Goal: Task Accomplishment & Management: Use online tool/utility

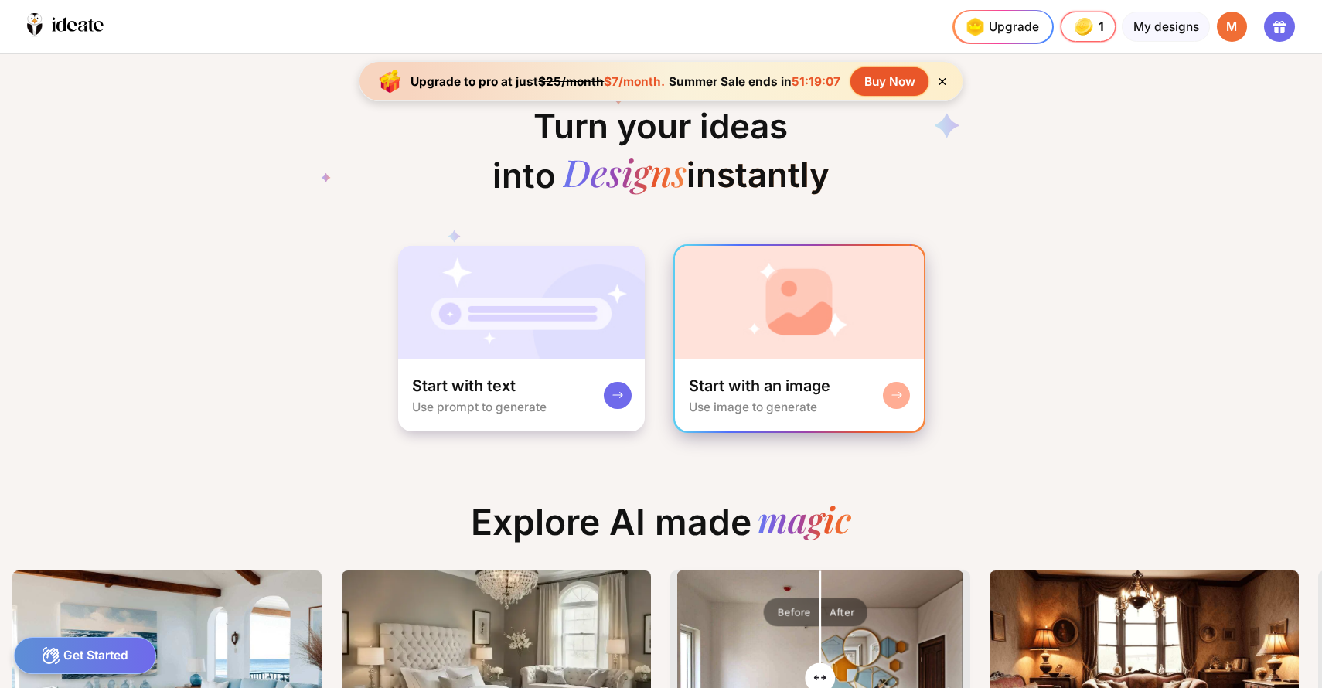
click at [787, 279] on img at bounding box center [799, 302] width 248 height 113
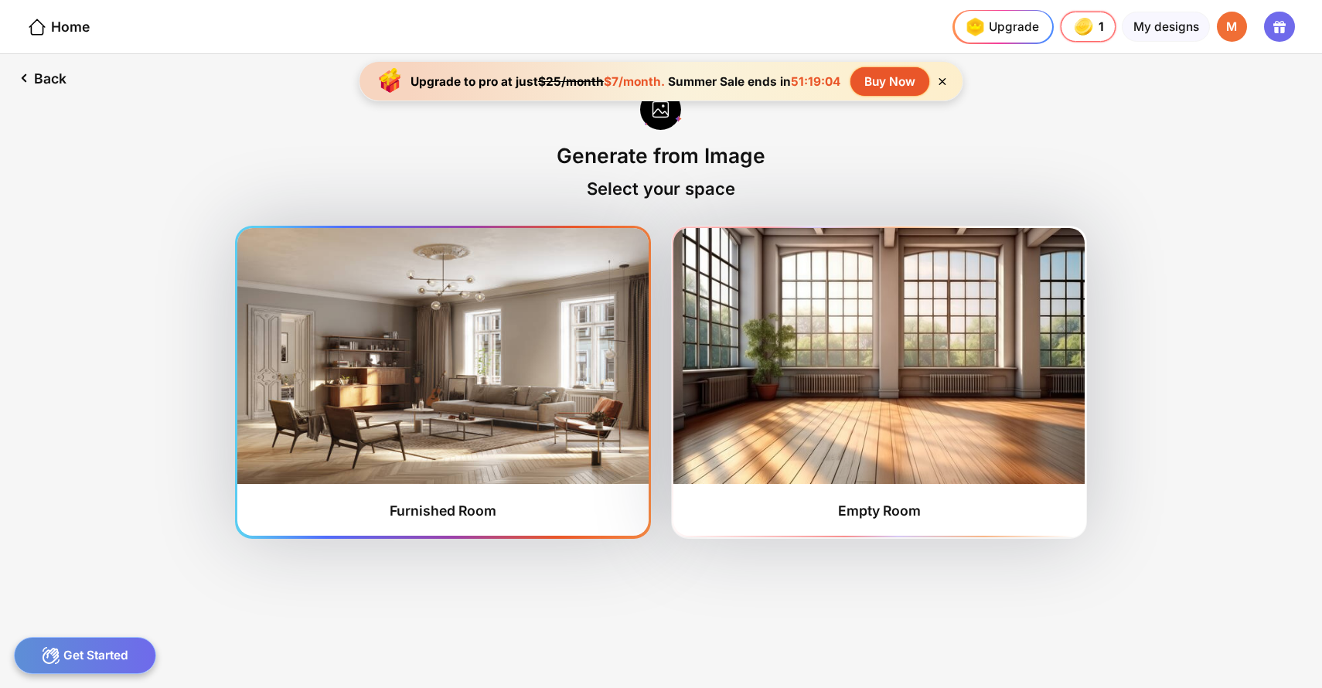
click at [399, 366] on img at bounding box center [442, 355] width 411 height 255
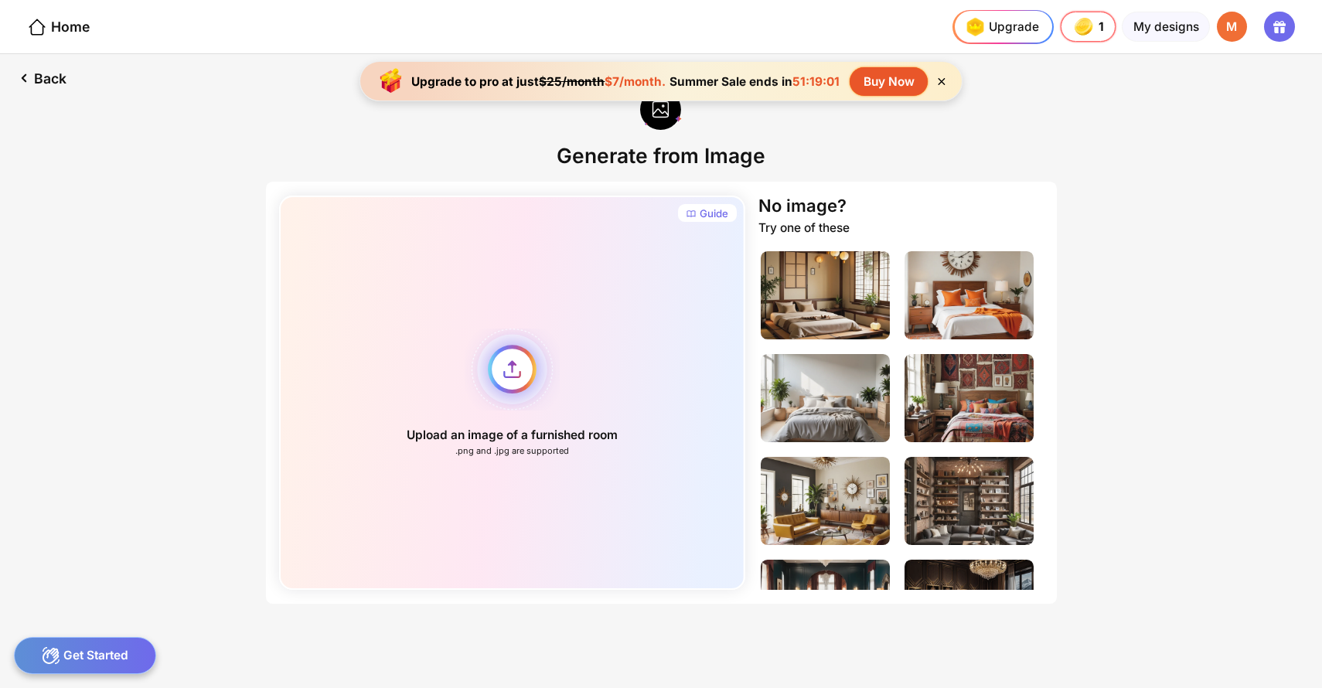
click at [525, 343] on div "Upload an image of a furnished room .png and .jpg are supported" at bounding box center [512, 393] width 466 height 394
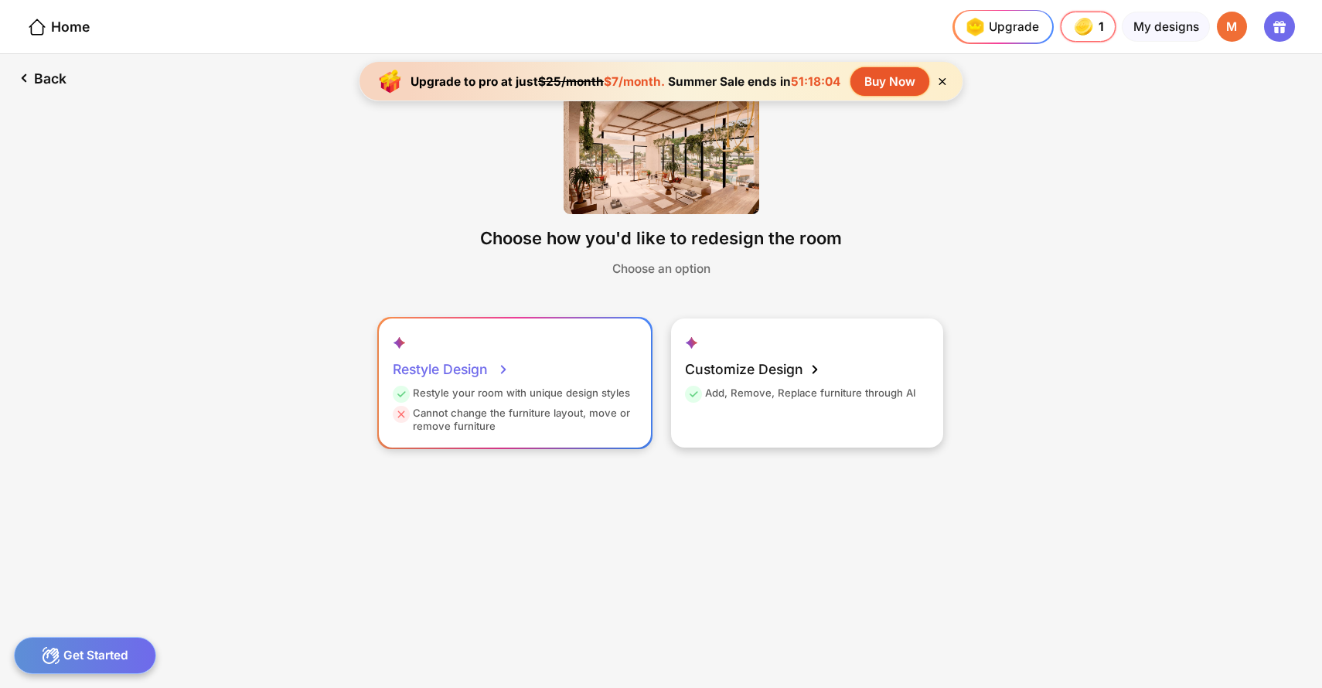
click at [482, 353] on div "Restyle Design" at bounding box center [452, 370] width 118 height 34
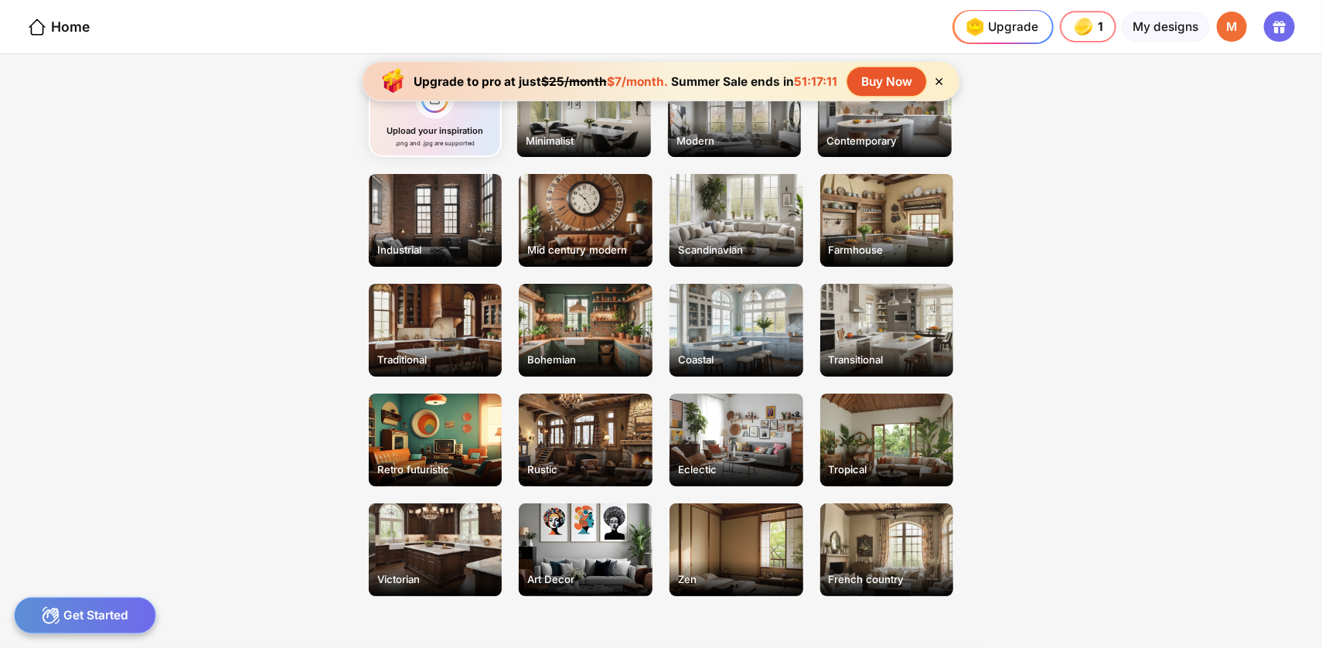
scroll to position [152, 0]
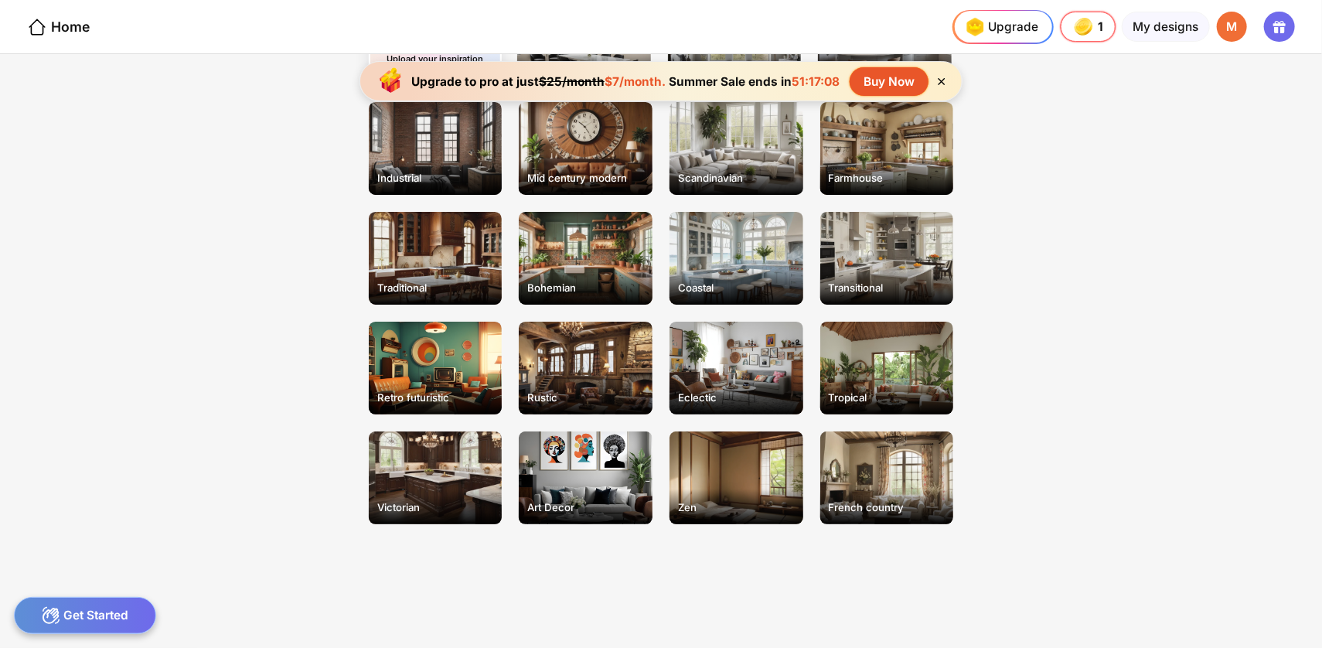
click at [939, 78] on icon at bounding box center [942, 81] width 7 height 7
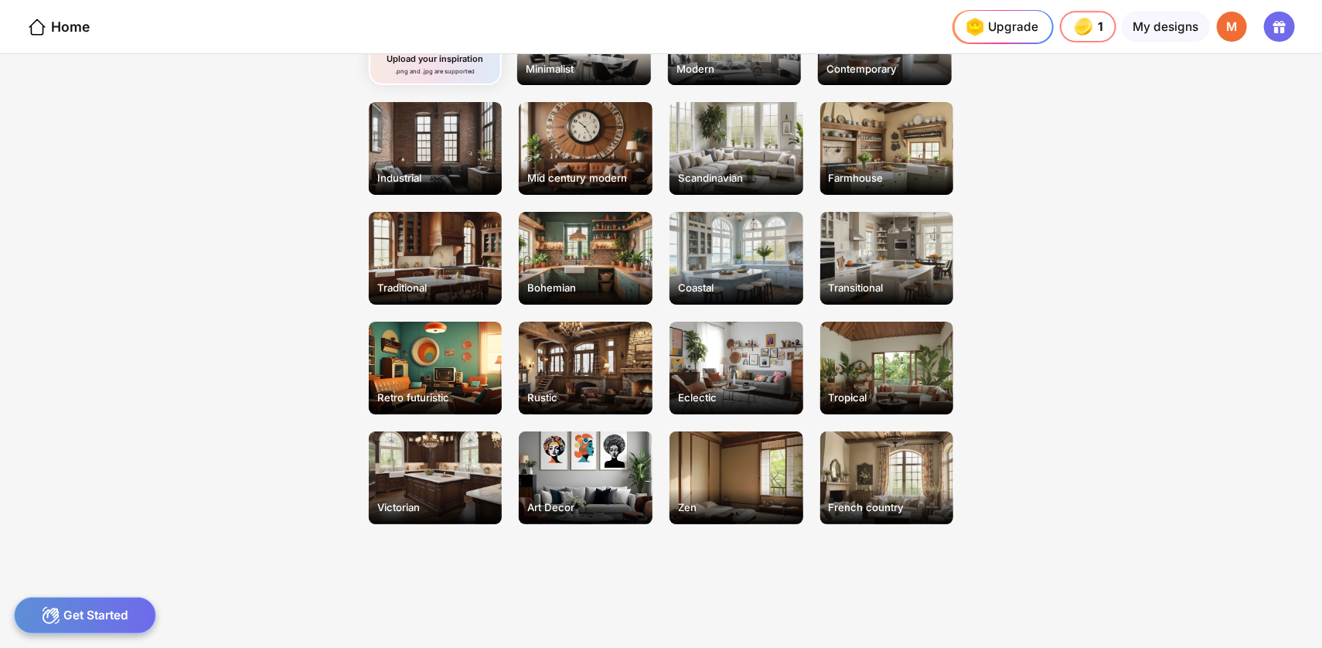
click at [123, 608] on div "Get Started" at bounding box center [85, 615] width 143 height 37
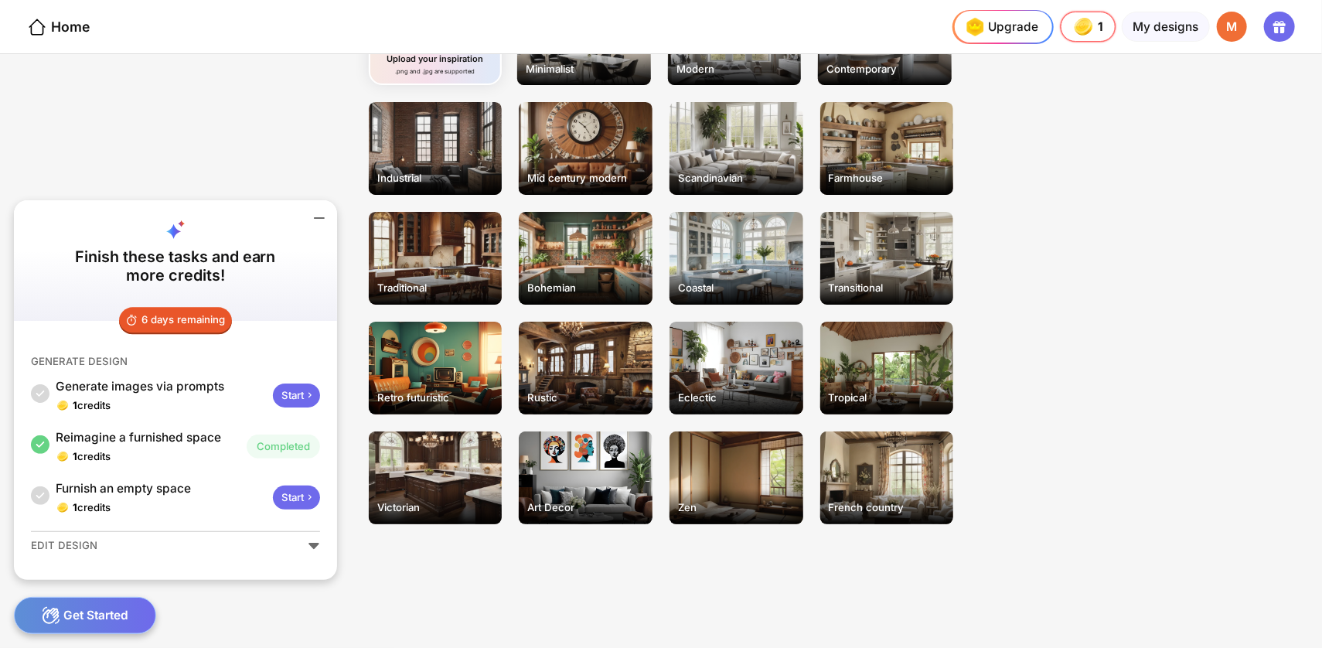
click at [547, 571] on div "Select a style for your room Upload your inspiration .png and .jpg are supporte…" at bounding box center [661, 247] width 735 height 663
click at [547, 568] on div "Select a style for your room Upload your inspiration .png and .jpg are supporte…" at bounding box center [661, 247] width 735 height 663
click at [547, 570] on div "Select a style for your room Upload your inspiration .png and .jpg are supporte…" at bounding box center [661, 247] width 735 height 663
click at [196, 609] on div "Back Select a style for your room Upload your inspiration .png and .jpg are sup…" at bounding box center [661, 351] width 1322 height 594
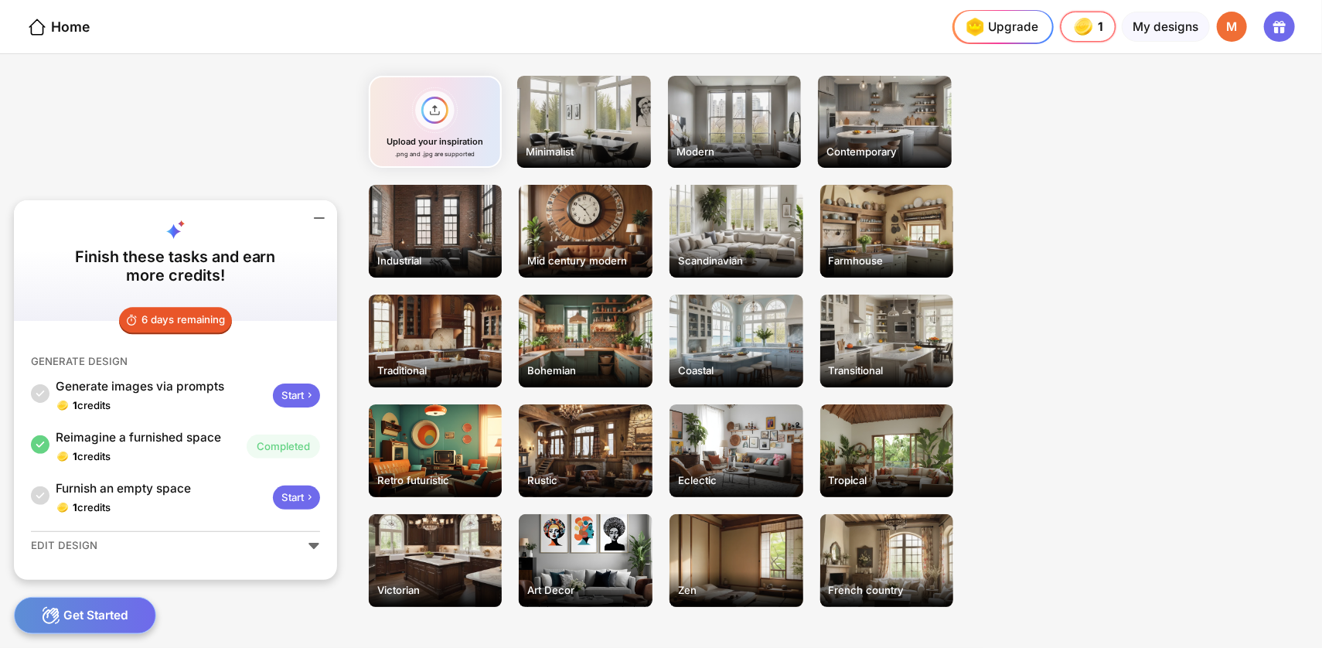
scroll to position [0, 0]
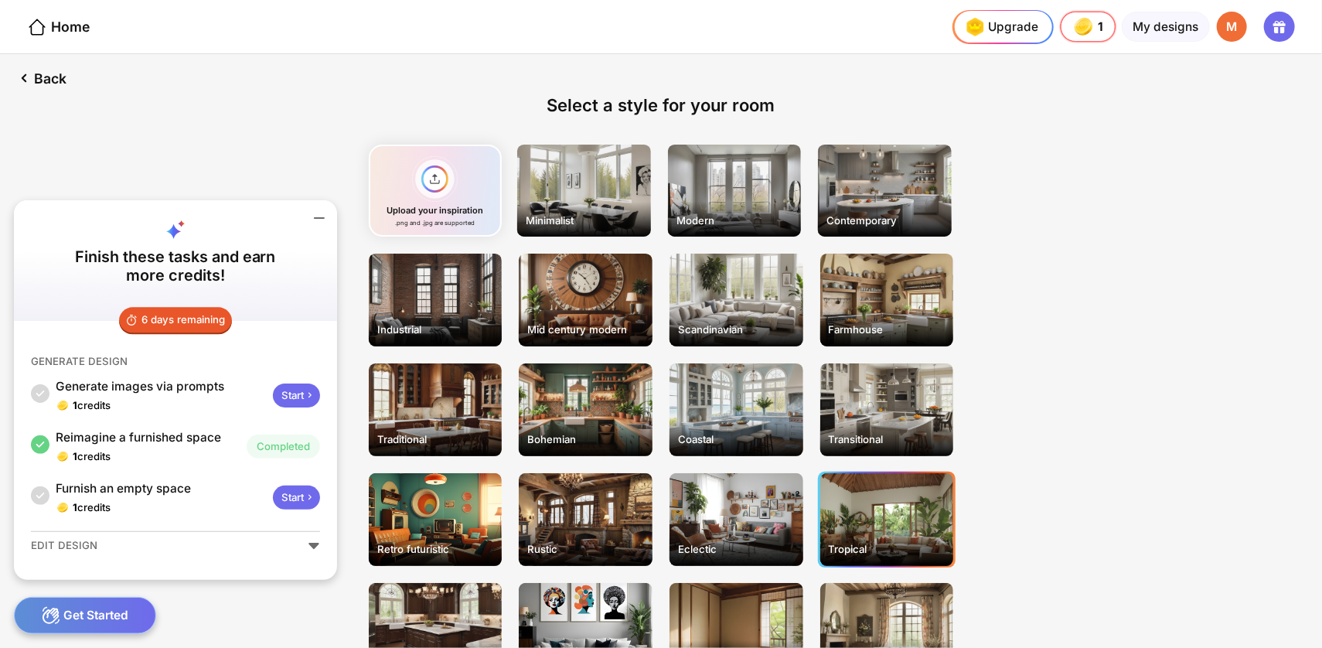
click at [902, 533] on div "Tropical" at bounding box center [887, 519] width 134 height 93
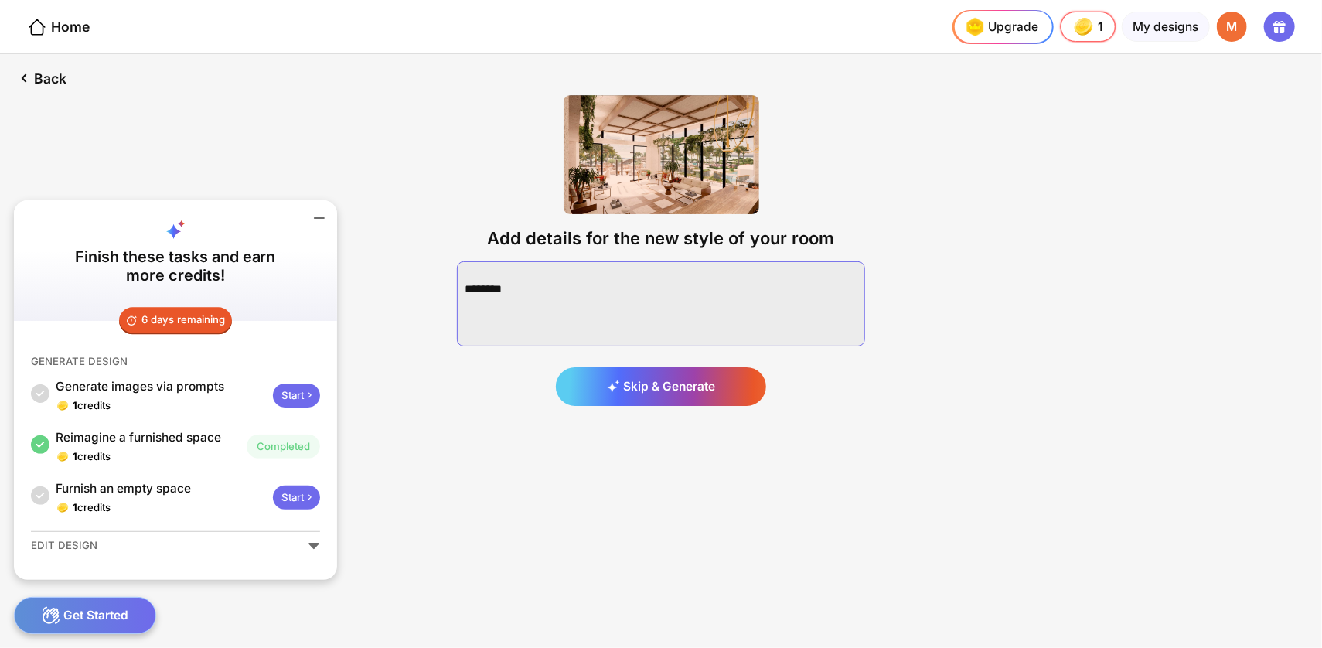
click at [513, 278] on textarea at bounding box center [661, 303] width 408 height 85
type textarea "**********"
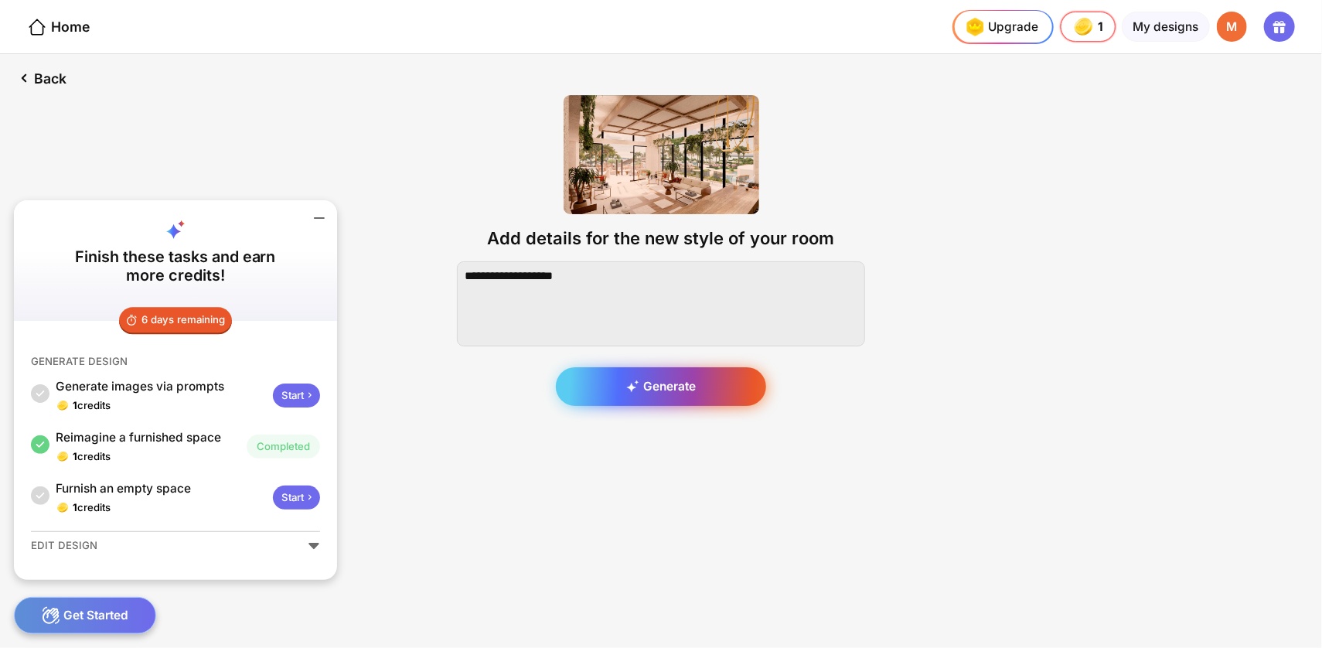
click at [677, 397] on div "Generate" at bounding box center [661, 386] width 211 height 39
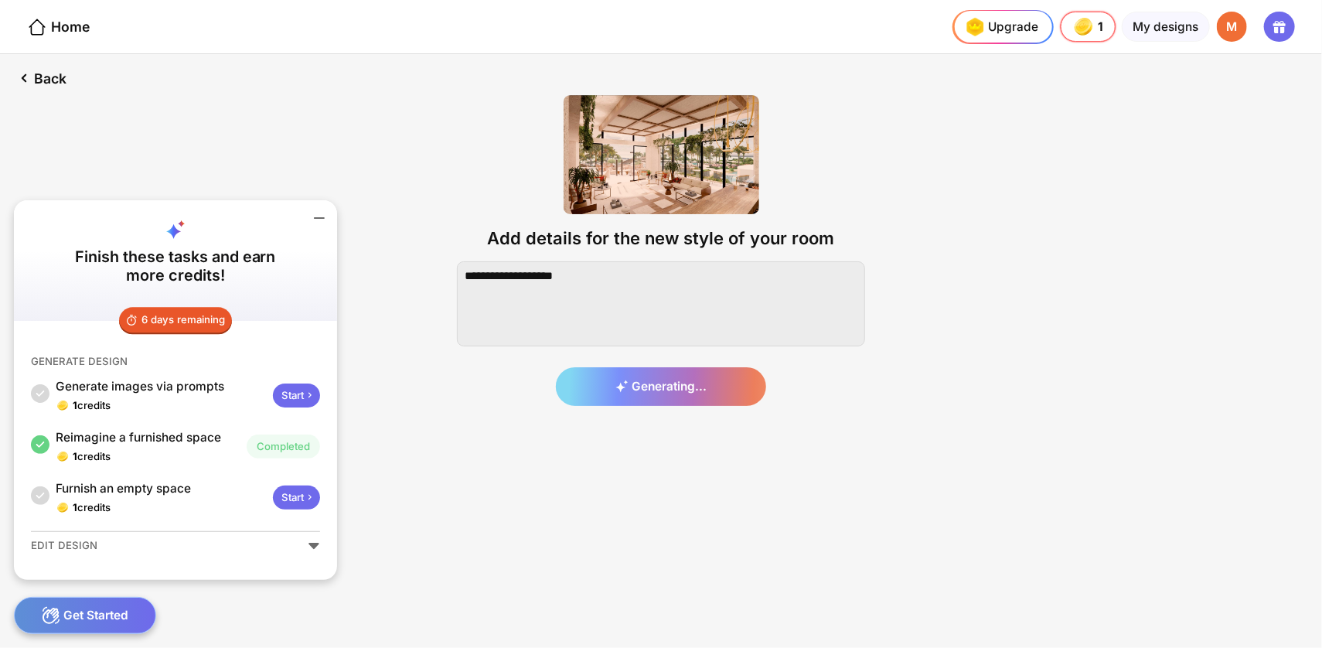
click at [320, 214] on icon at bounding box center [319, 218] width 19 height 19
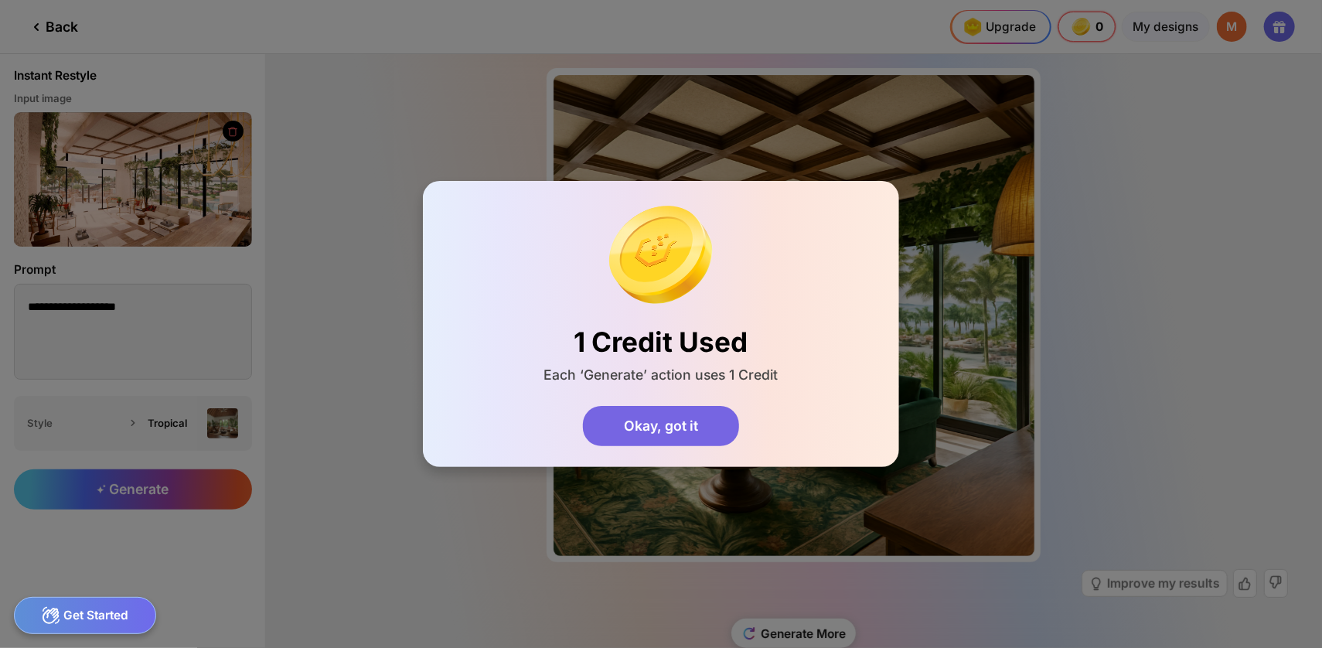
click at [680, 421] on div "Okay, got it" at bounding box center [661, 426] width 156 height 41
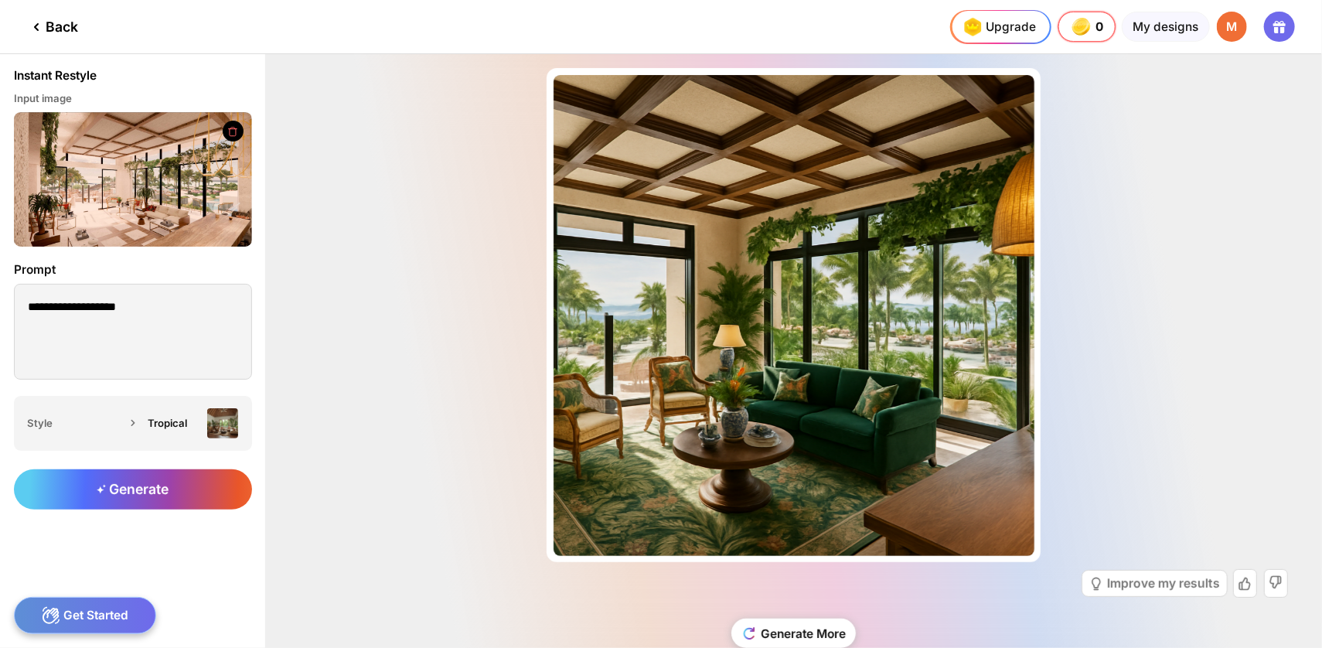
scroll to position [39, 0]
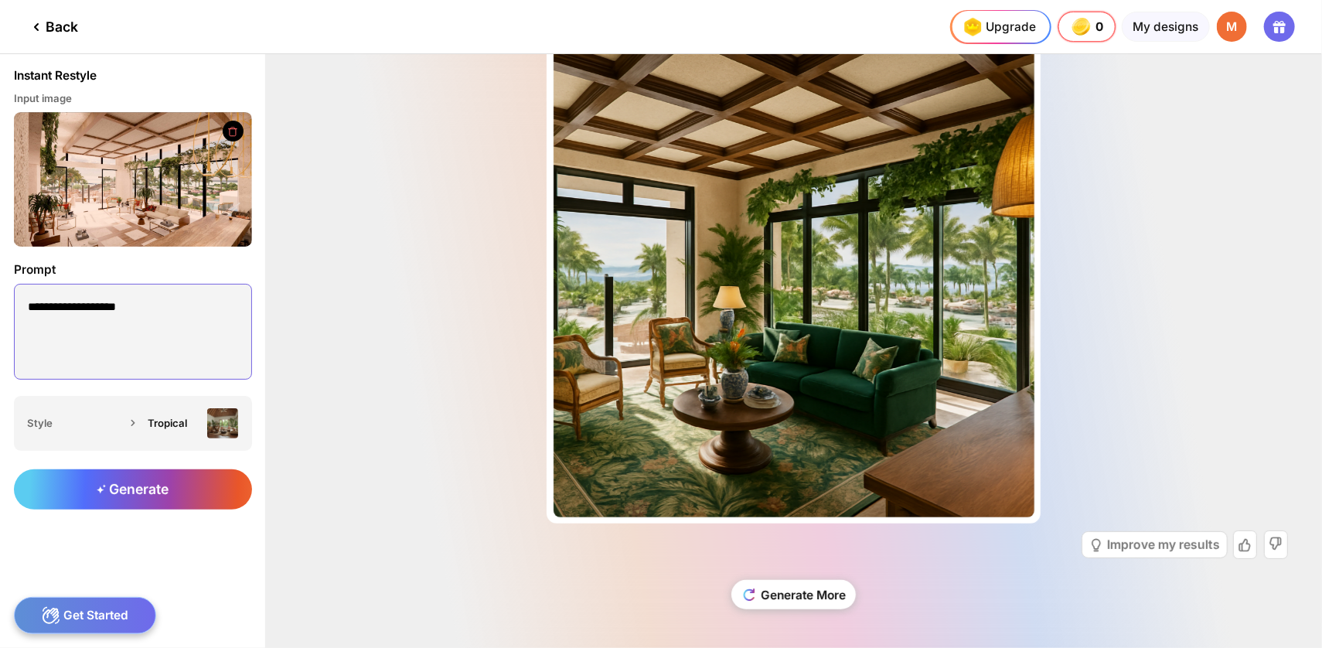
drag, startPoint x: 159, startPoint y: 305, endPoint x: -16, endPoint y: 310, distance: 175.6
click at [0, 310] on html "**********" at bounding box center [661, 324] width 1322 height 648
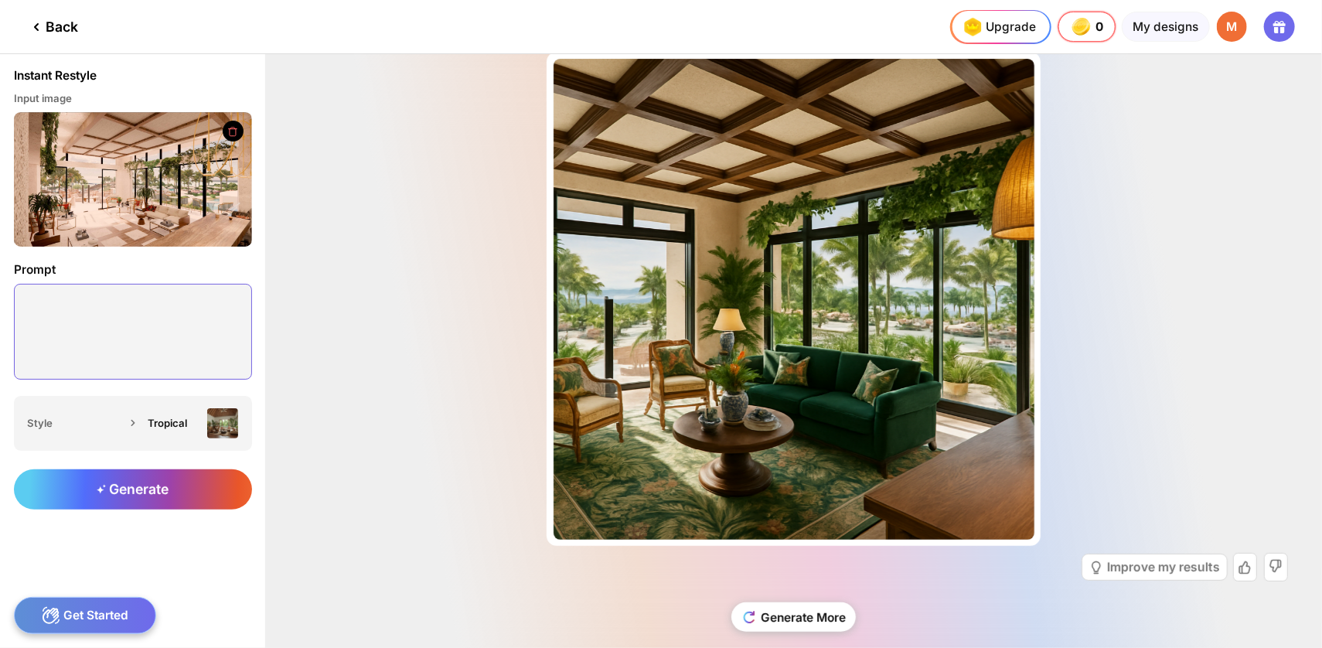
scroll to position [0, 0]
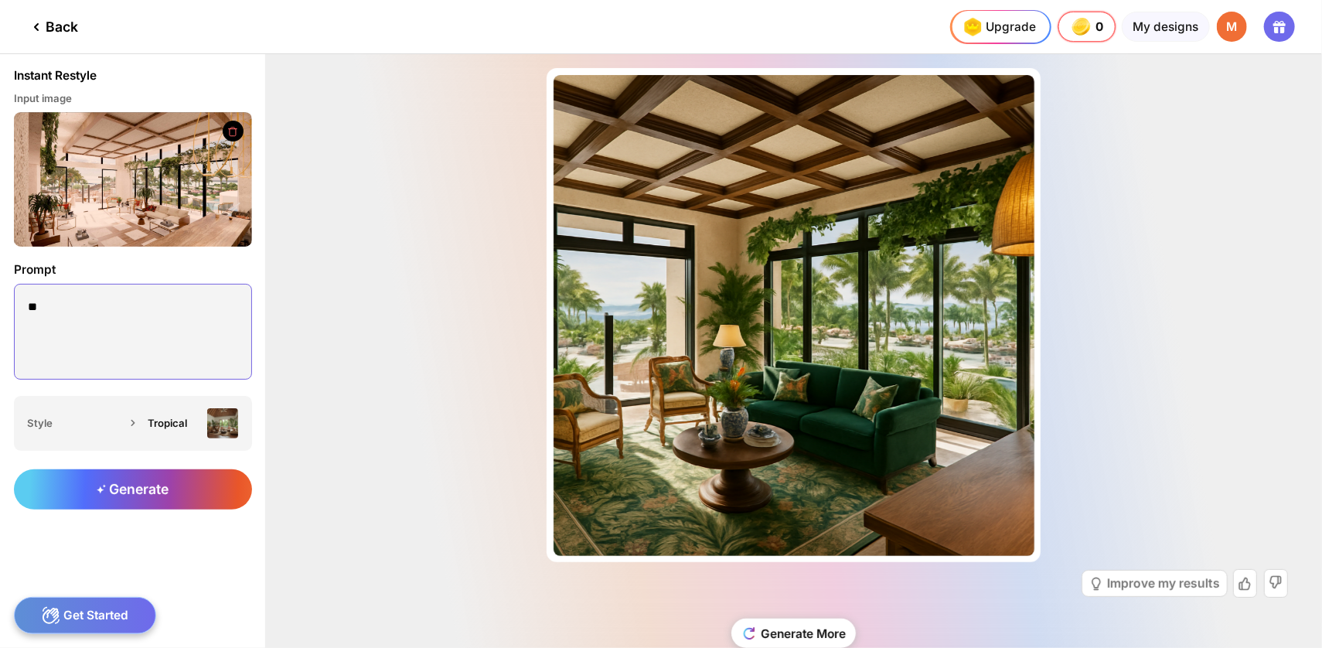
type textarea "*"
click at [1153, 585] on div "Improve my results" at bounding box center [1163, 584] width 113 height 12
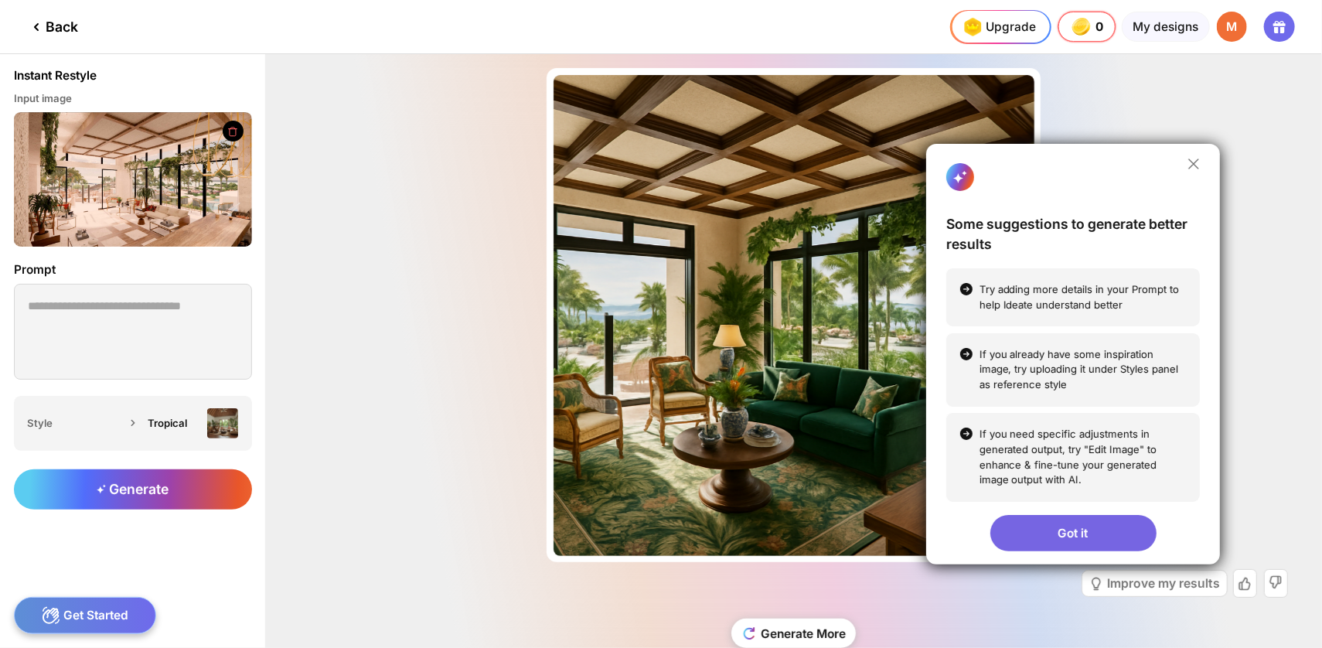
click at [1078, 537] on div "Got it" at bounding box center [1073, 533] width 166 height 36
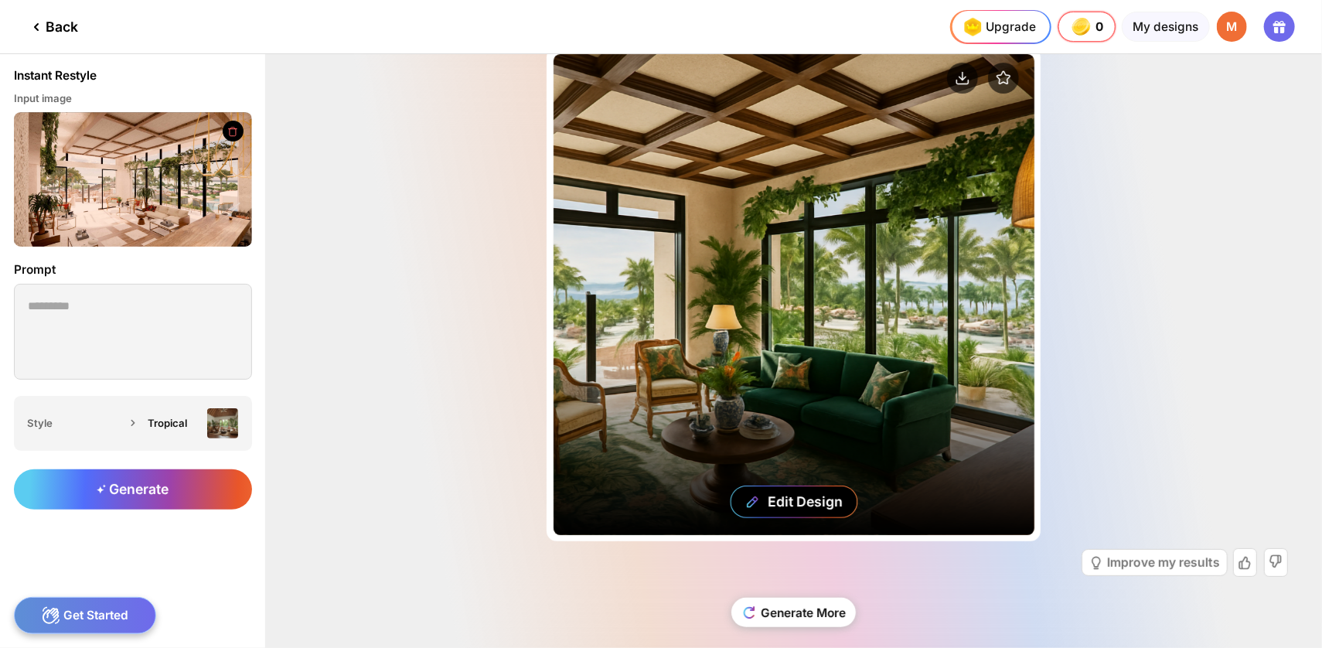
scroll to position [39, 0]
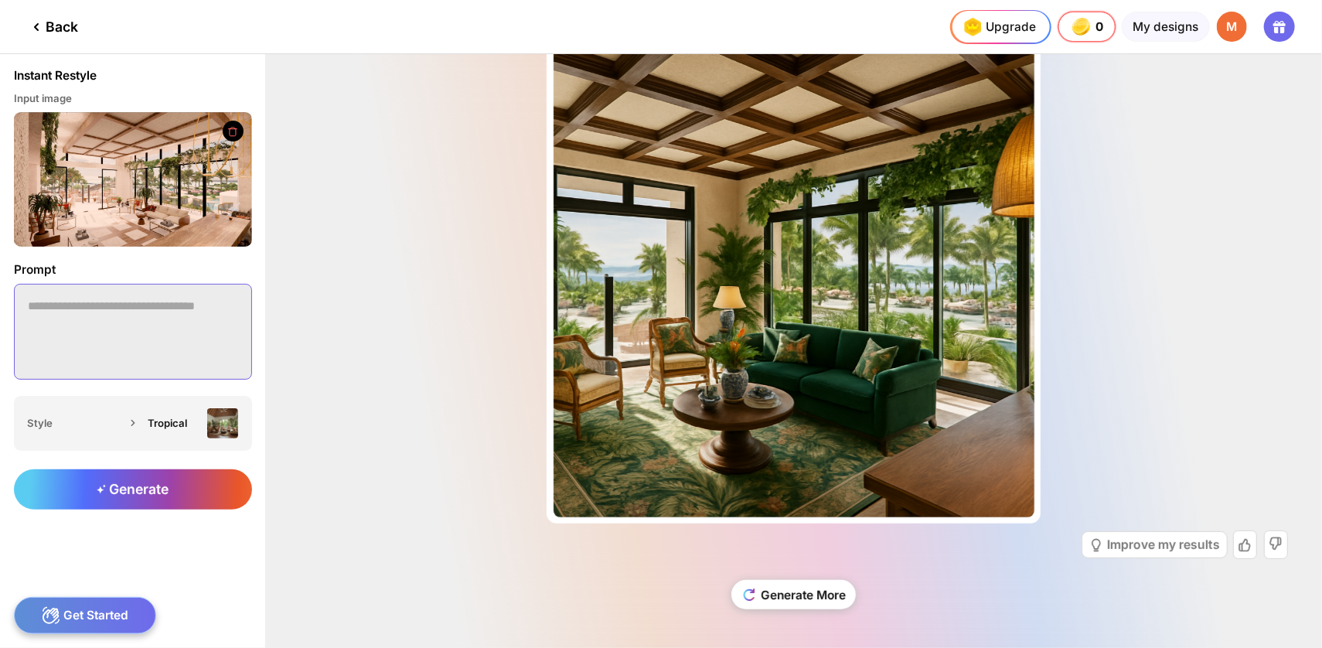
click at [43, 302] on textarea at bounding box center [133, 331] width 238 height 95
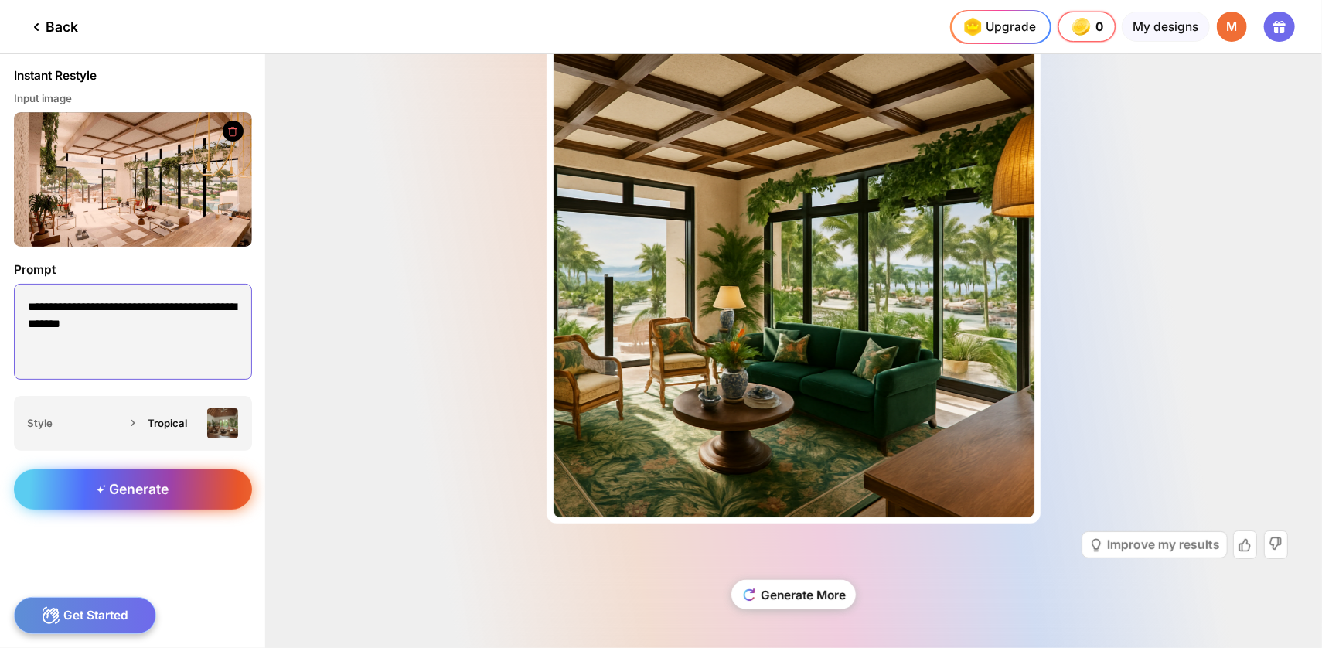
type textarea "**********"
click at [142, 501] on div "Generate" at bounding box center [133, 489] width 238 height 40
click at [104, 617] on div "Get Started" at bounding box center [85, 615] width 143 height 37
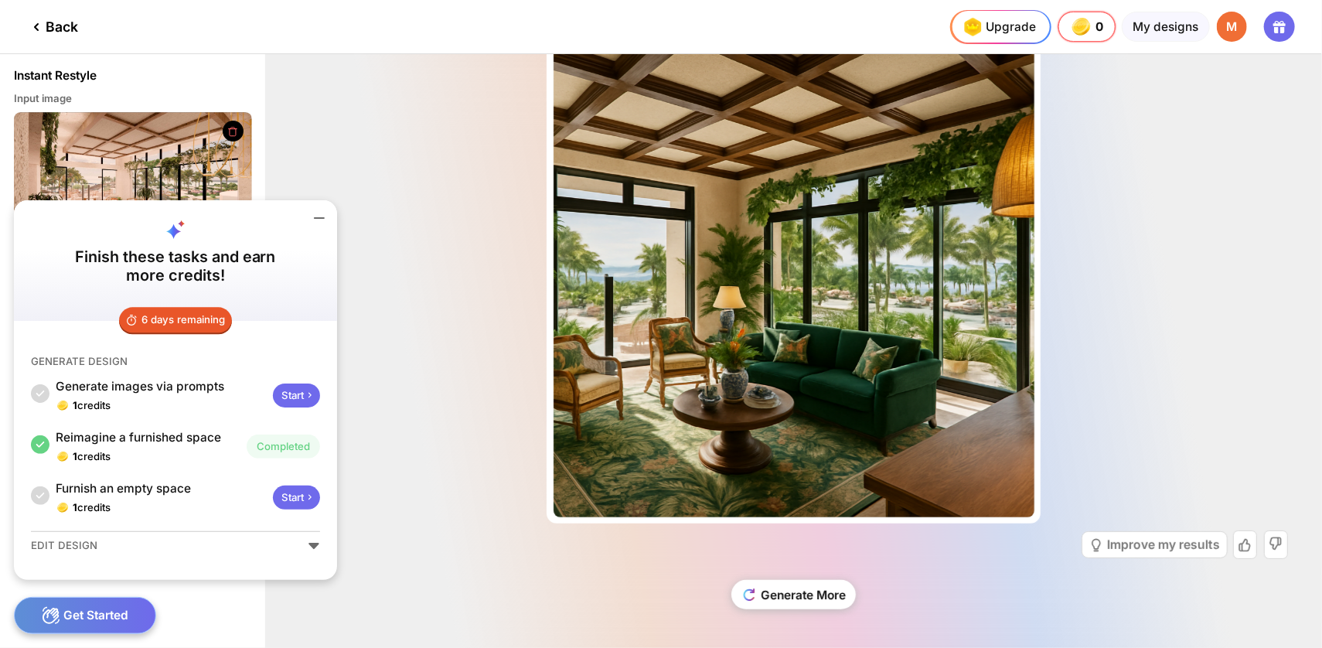
click at [294, 394] on div "Start" at bounding box center [296, 395] width 46 height 24
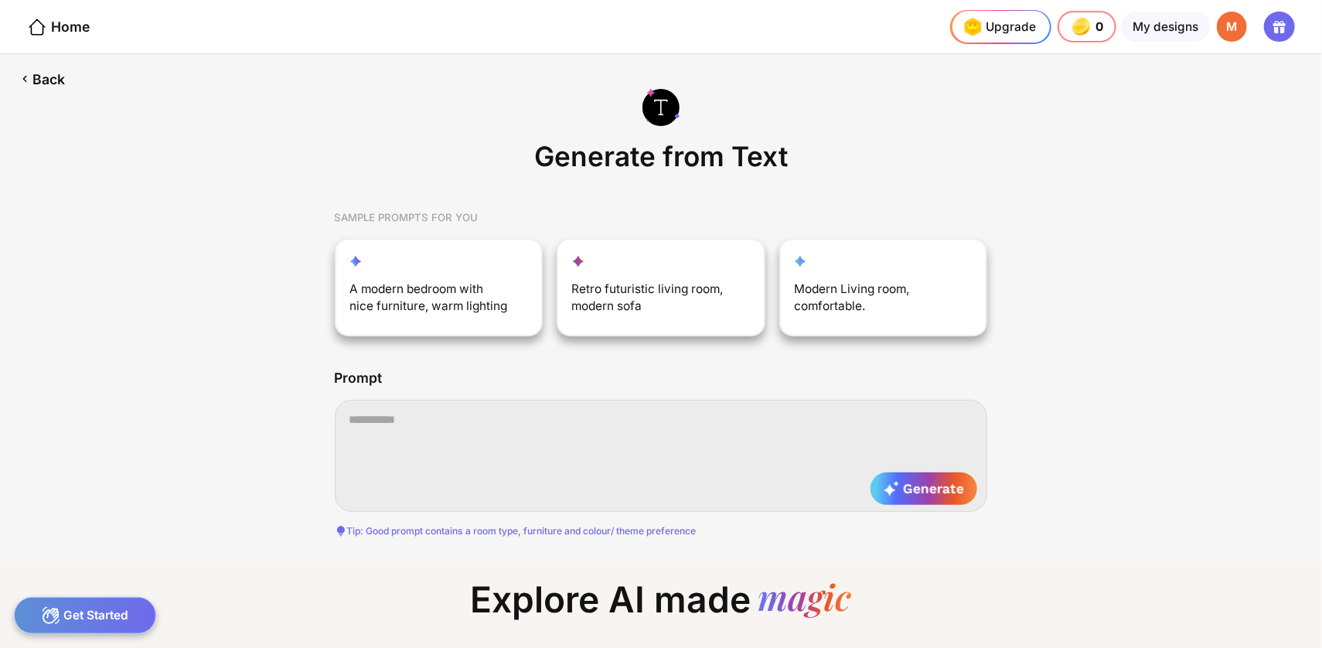
scroll to position [0, 19]
click at [355, 420] on textarea at bounding box center [661, 456] width 653 height 112
type textarea "**********"
click at [940, 482] on span "Generate" at bounding box center [924, 488] width 80 height 15
click at [1176, 29] on div "My designs" at bounding box center [1165, 27] width 87 height 31
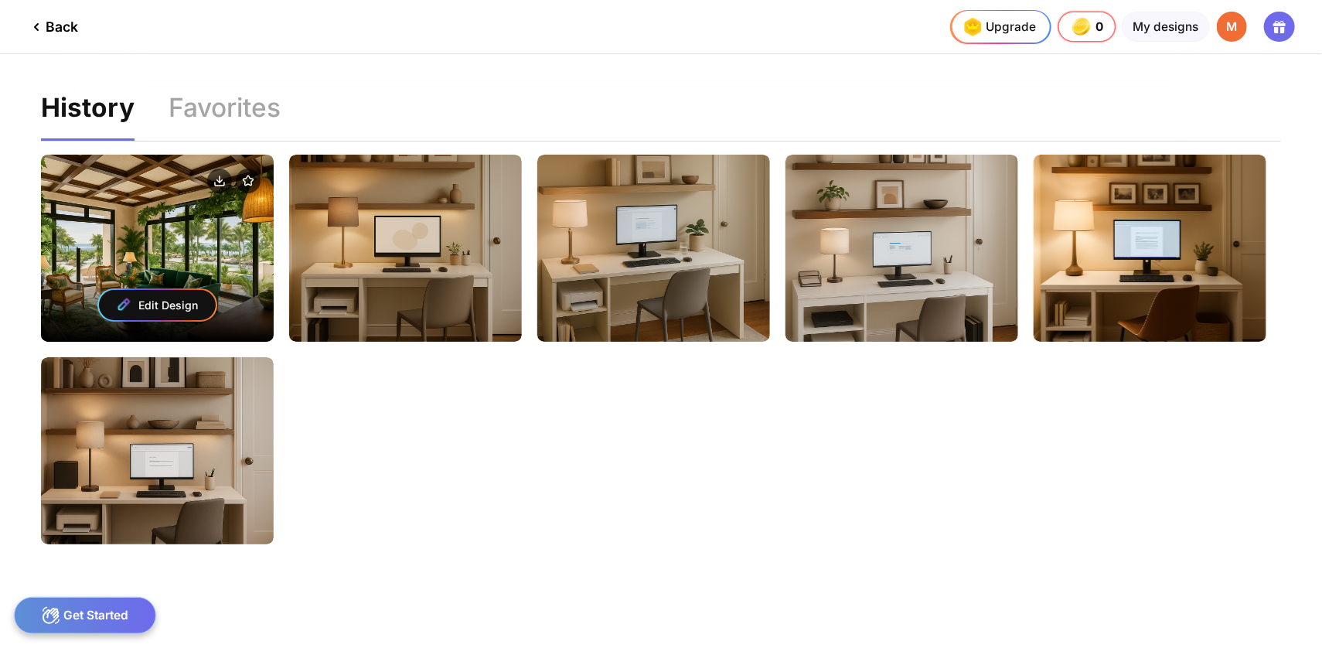
click at [169, 305] on div "Edit Design" at bounding box center [157, 305] width 117 height 30
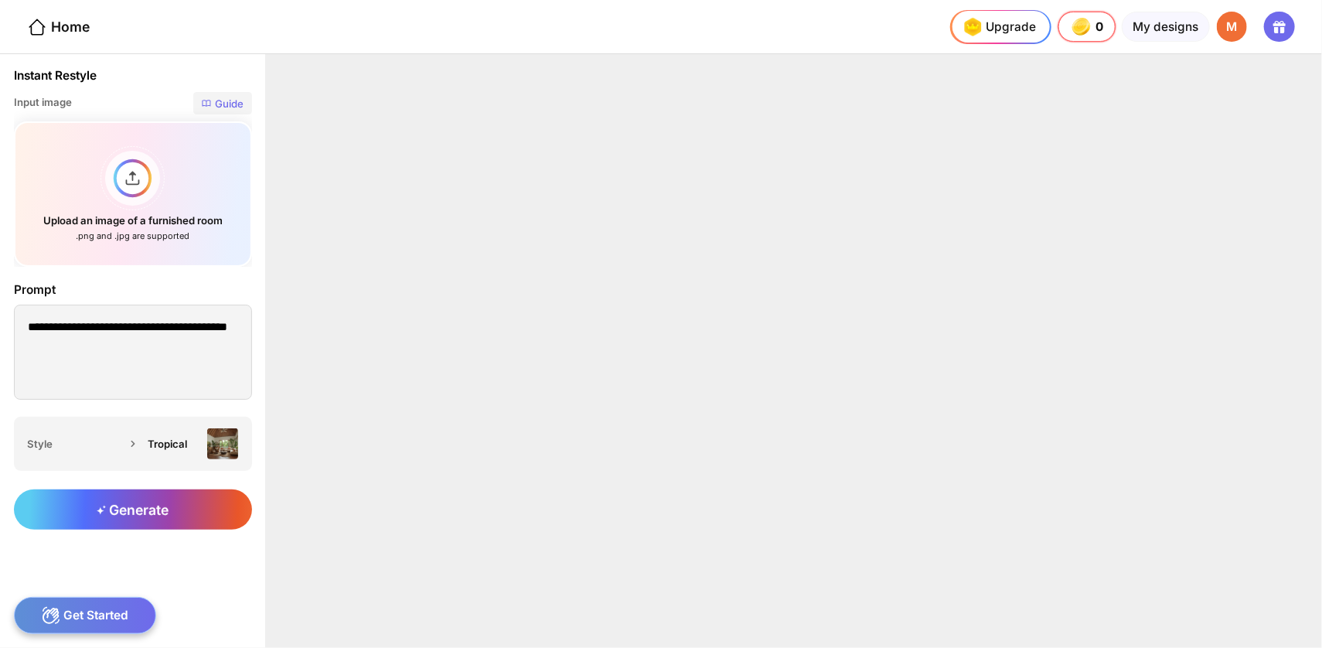
type textarea "**********"
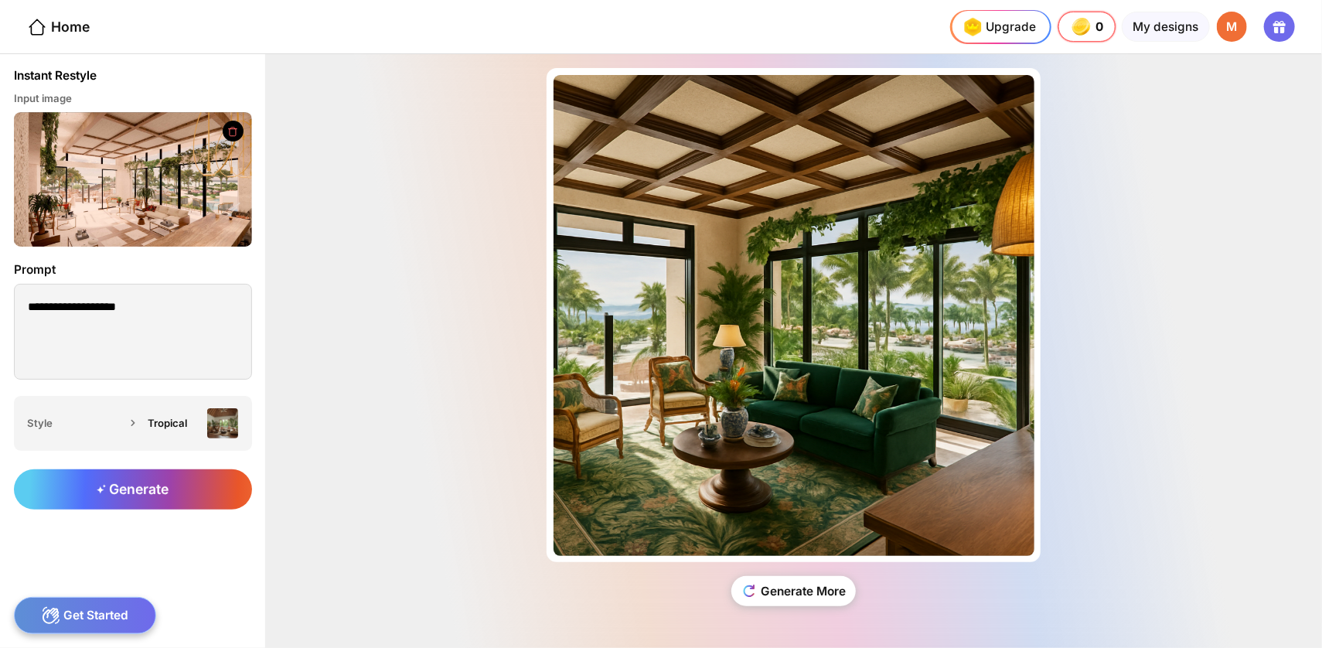
click at [180, 208] on img at bounding box center [133, 179] width 238 height 135
click at [186, 205] on img at bounding box center [133, 179] width 238 height 135
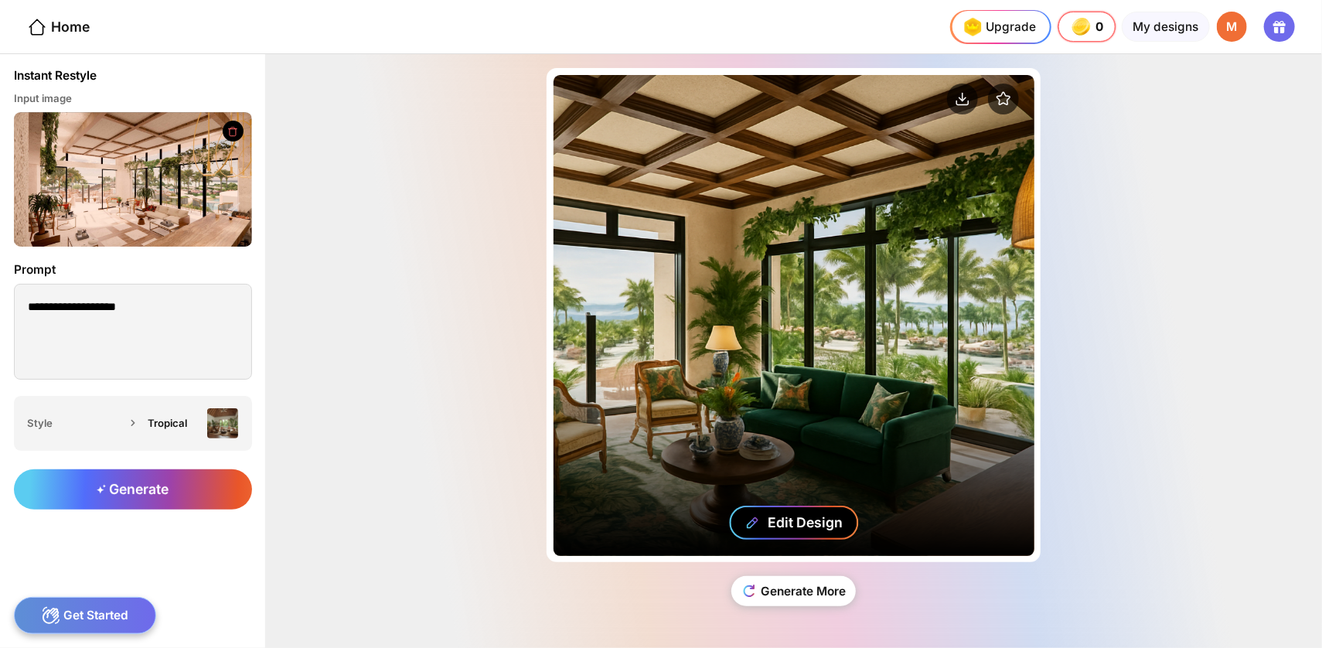
click at [790, 518] on div "Edit Design" at bounding box center [805, 522] width 75 height 16
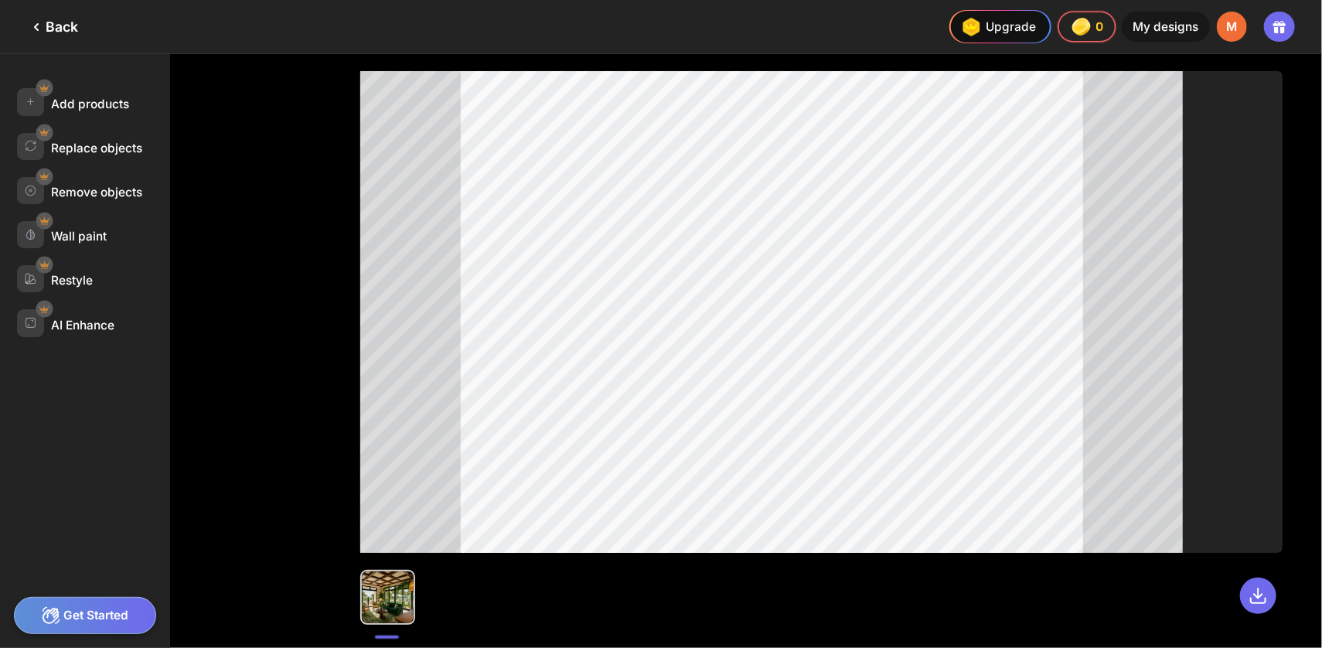
click at [56, 29] on div "Back" at bounding box center [52, 27] width 51 height 19
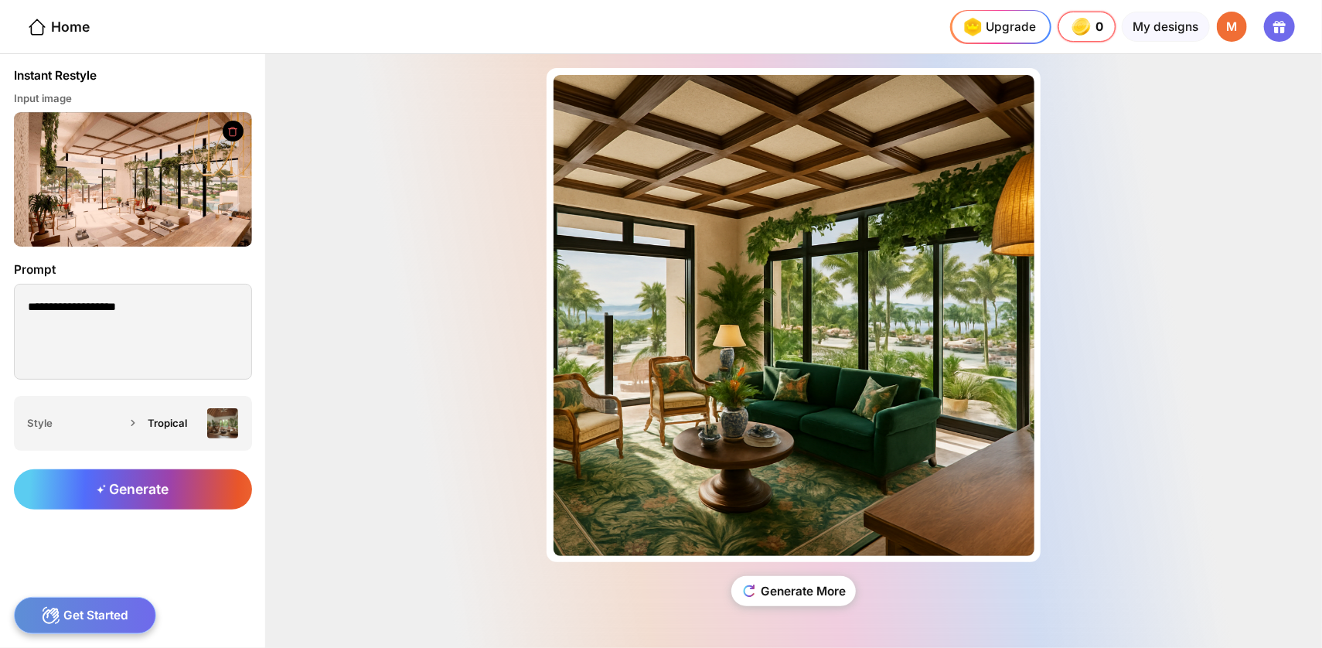
click at [670, 28] on div at bounding box center [520, 26] width 792 height 53
click at [179, 33] on div at bounding box center [520, 26] width 792 height 53
click at [72, 26] on div "Home" at bounding box center [58, 27] width 63 height 20
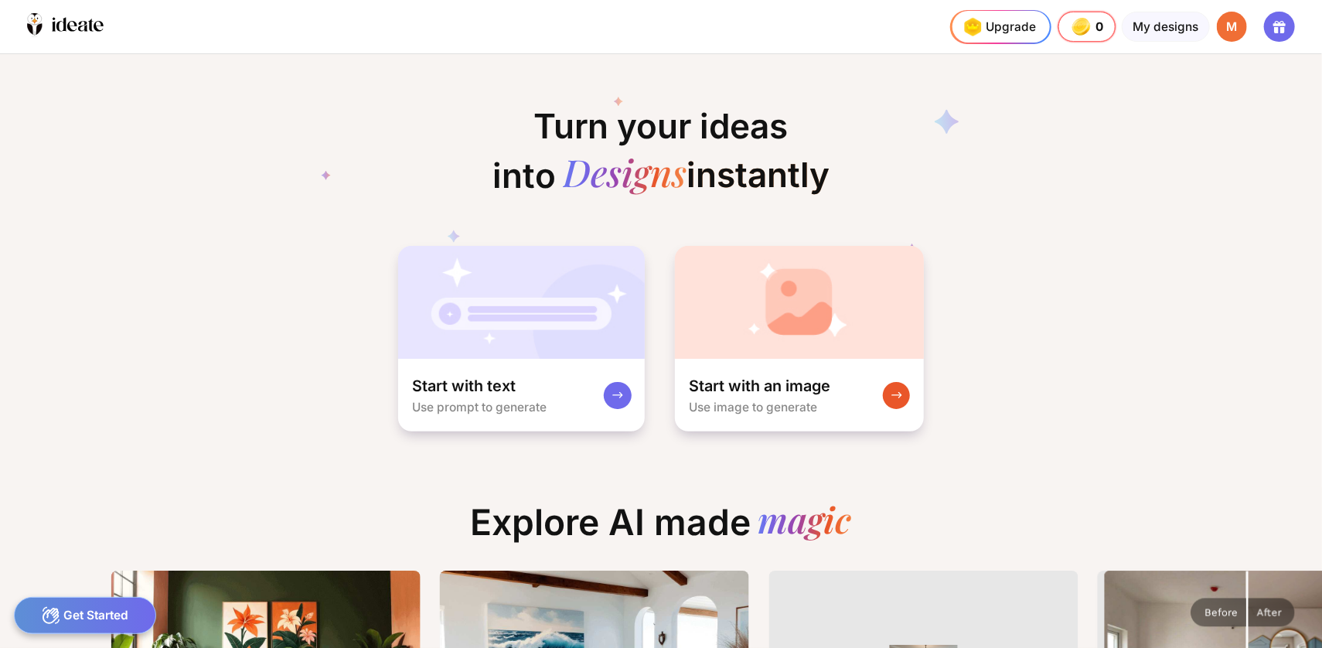
scroll to position [0, 17]
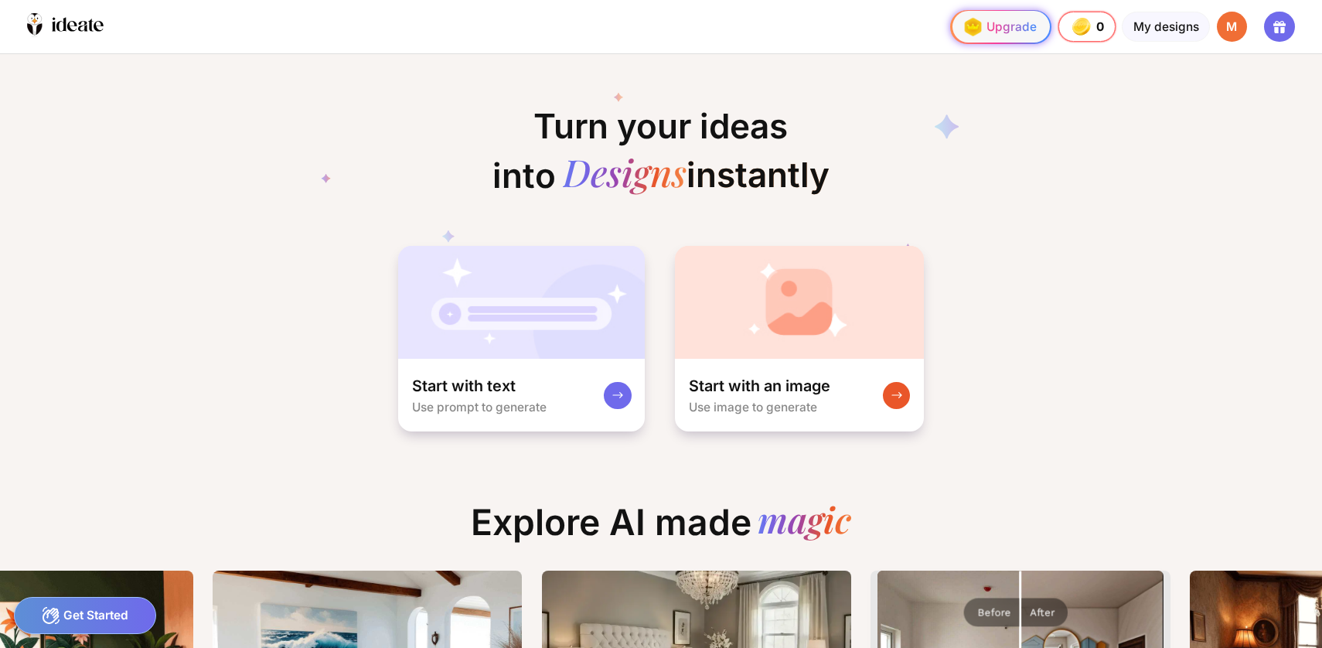
click at [1036, 20] on div "Upgrade" at bounding box center [997, 26] width 77 height 27
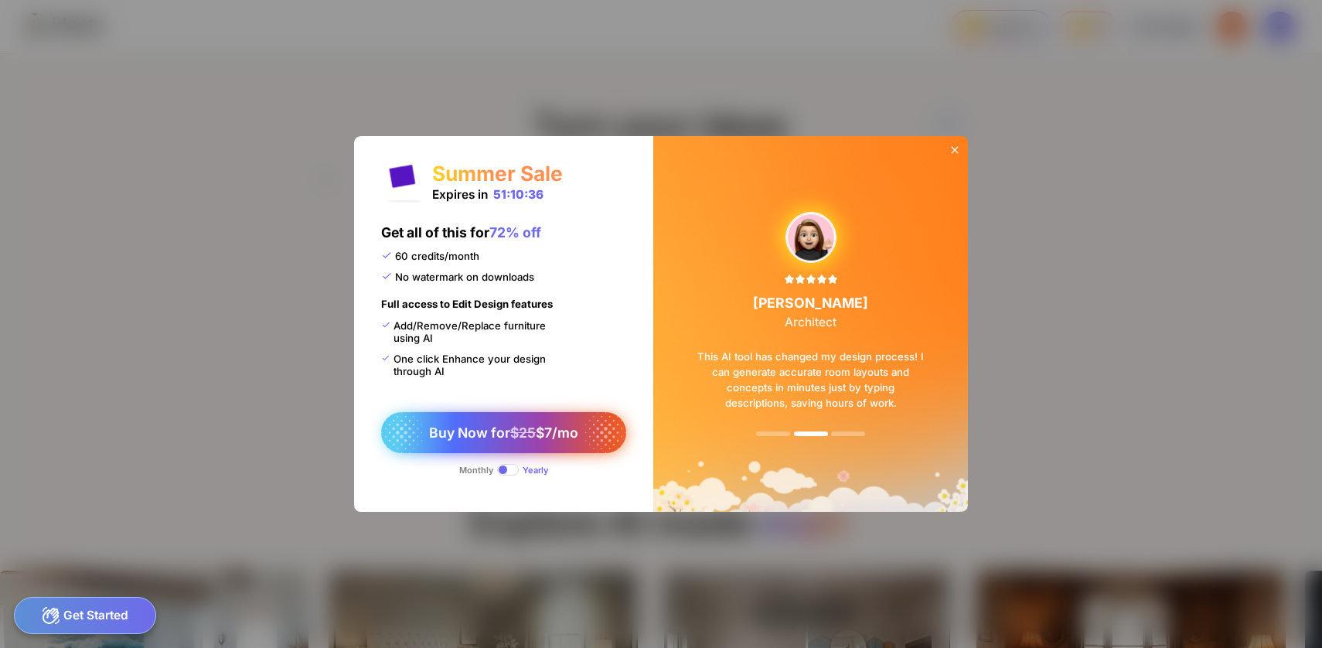
click at [536, 424] on span "$25" at bounding box center [523, 432] width 26 height 16
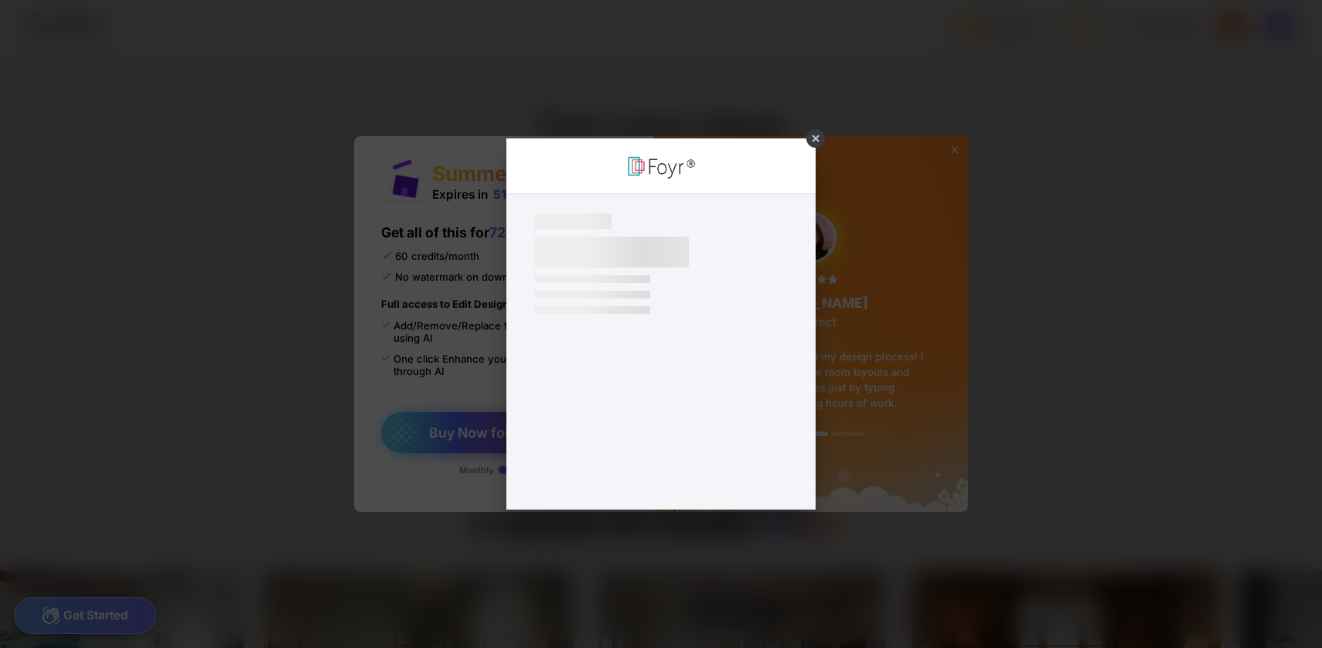
click at [544, 424] on div "×" at bounding box center [661, 324] width 1322 height 648
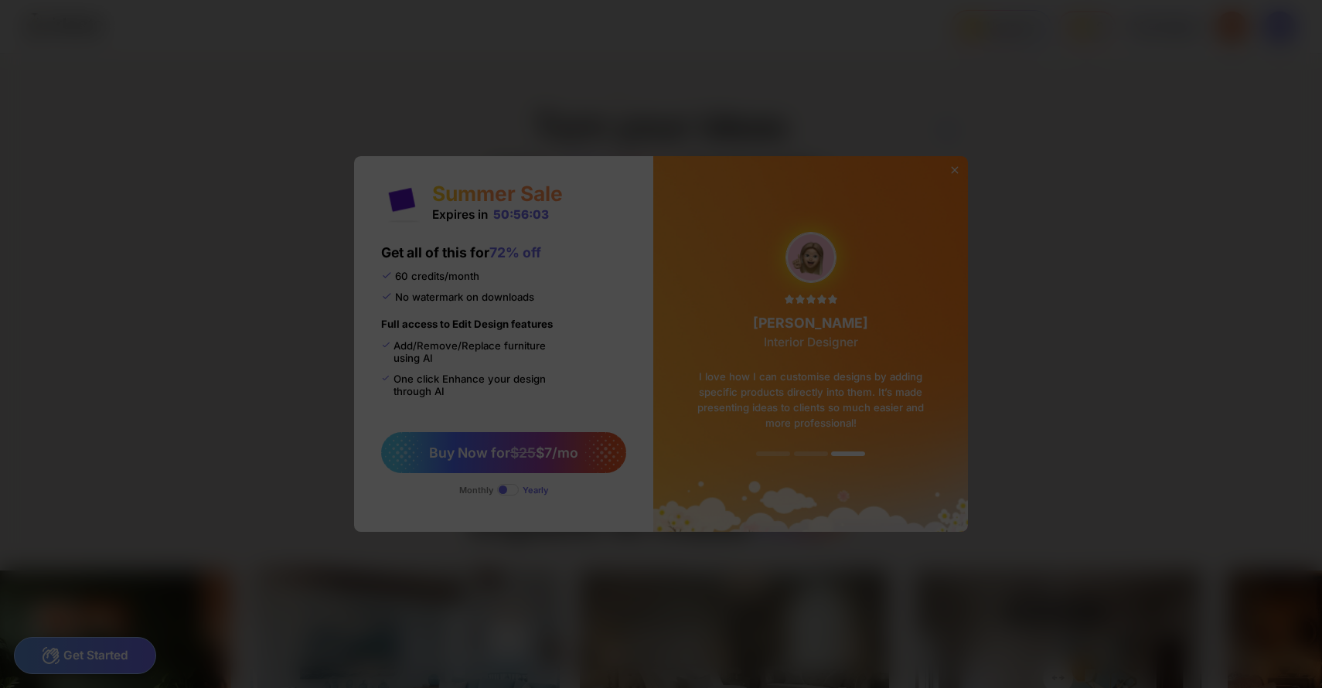
scroll to position [0, 5]
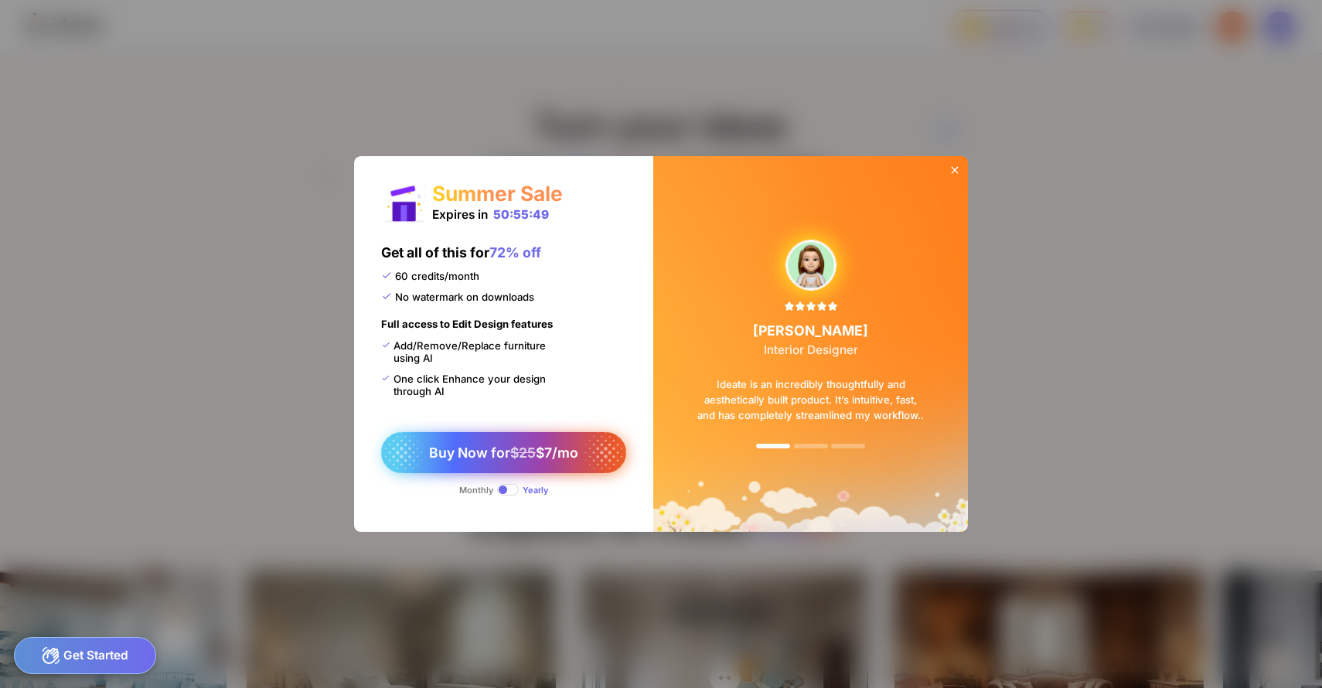
click at [536, 445] on span "$25" at bounding box center [523, 453] width 26 height 16
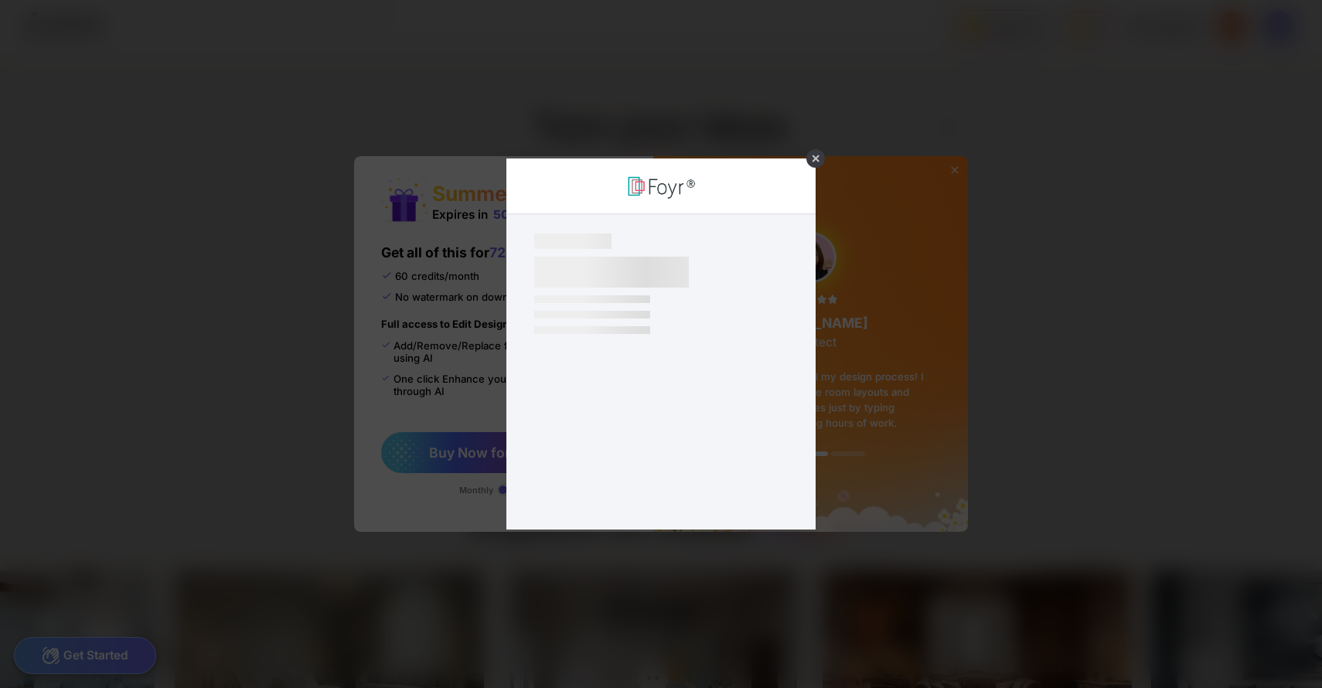
click at [522, 444] on div "×" at bounding box center [661, 344] width 1322 height 688
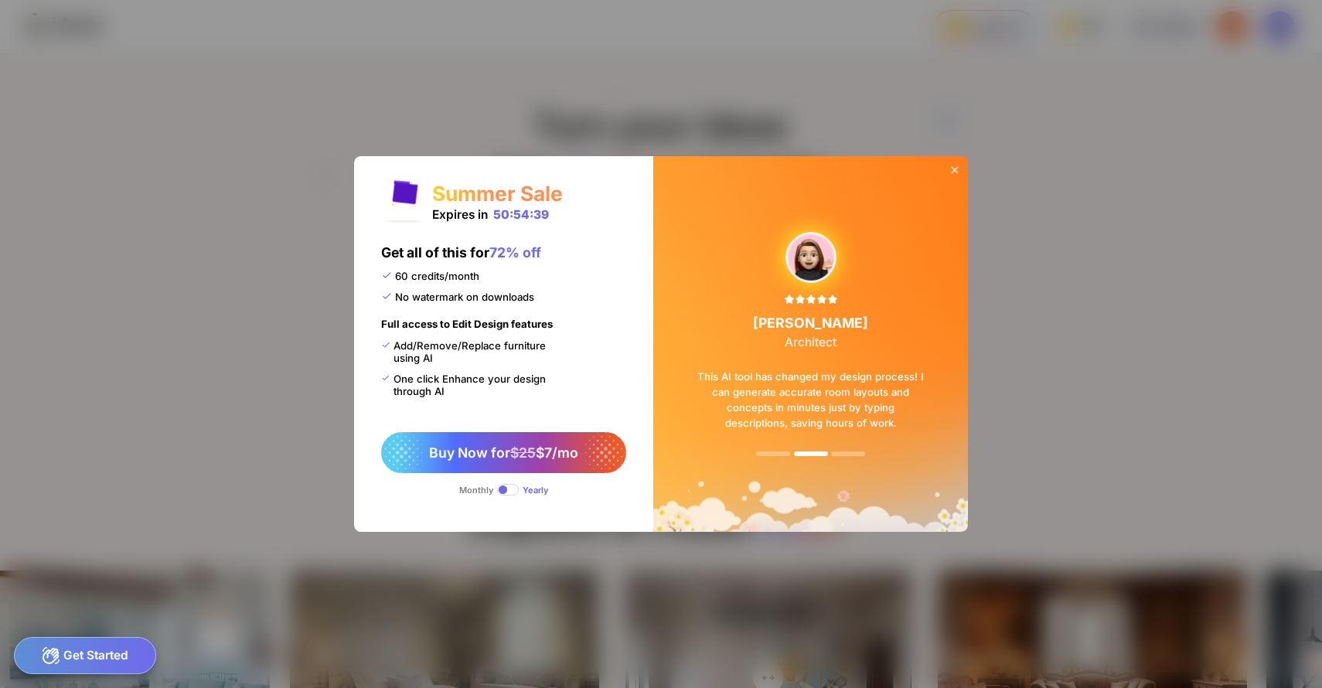
click at [949, 176] on icon at bounding box center [955, 170] width 12 height 12
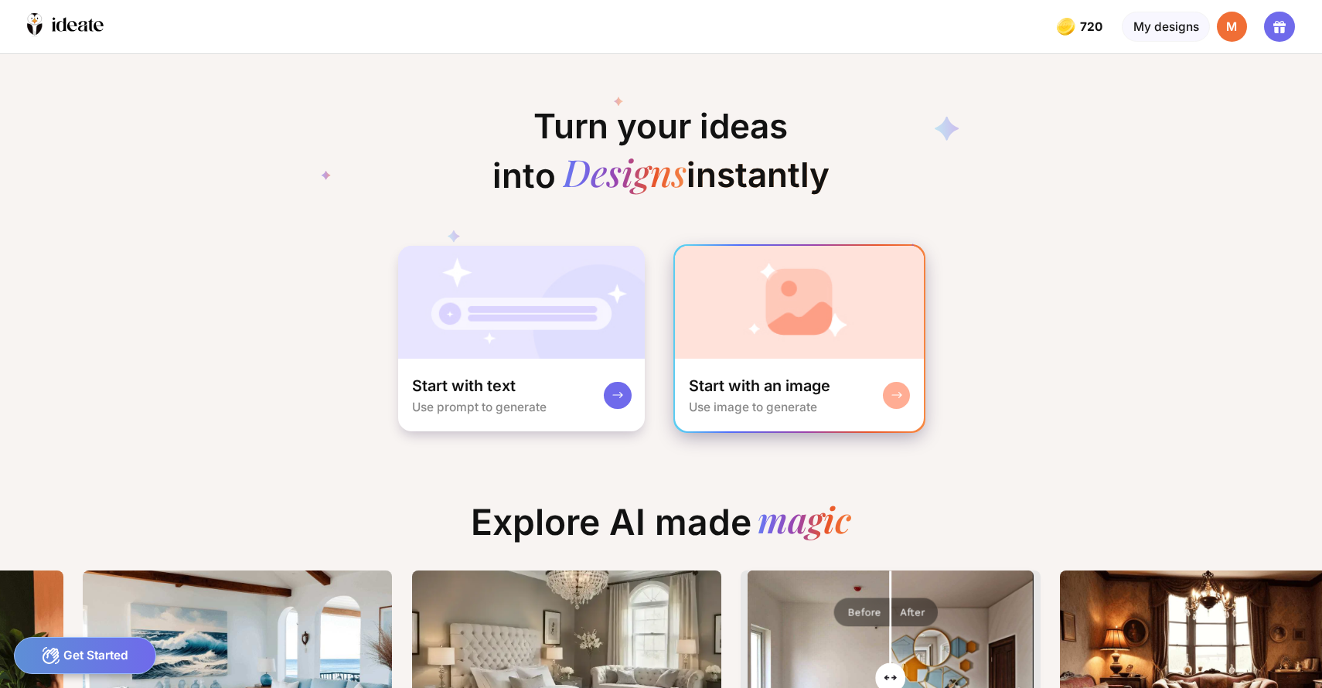
click at [758, 359] on div "Start with an image Use image to generate" at bounding box center [799, 395] width 248 height 73
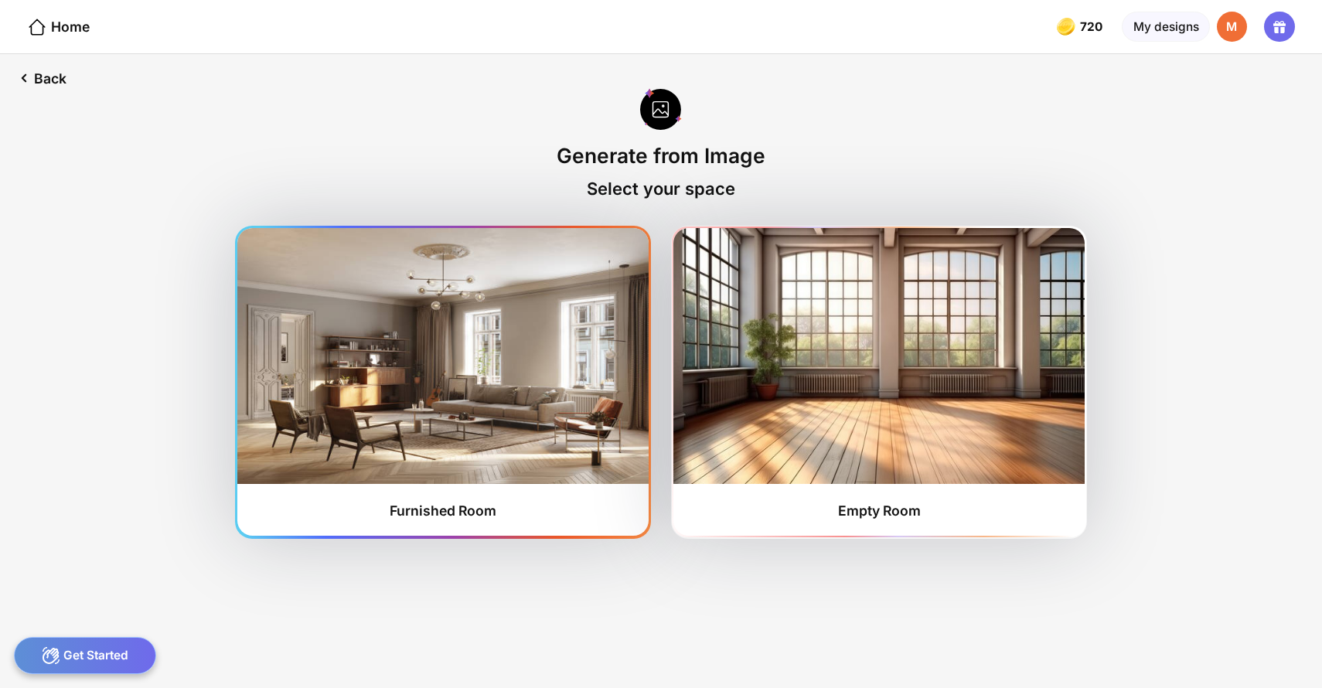
click at [510, 343] on img at bounding box center [442, 355] width 411 height 255
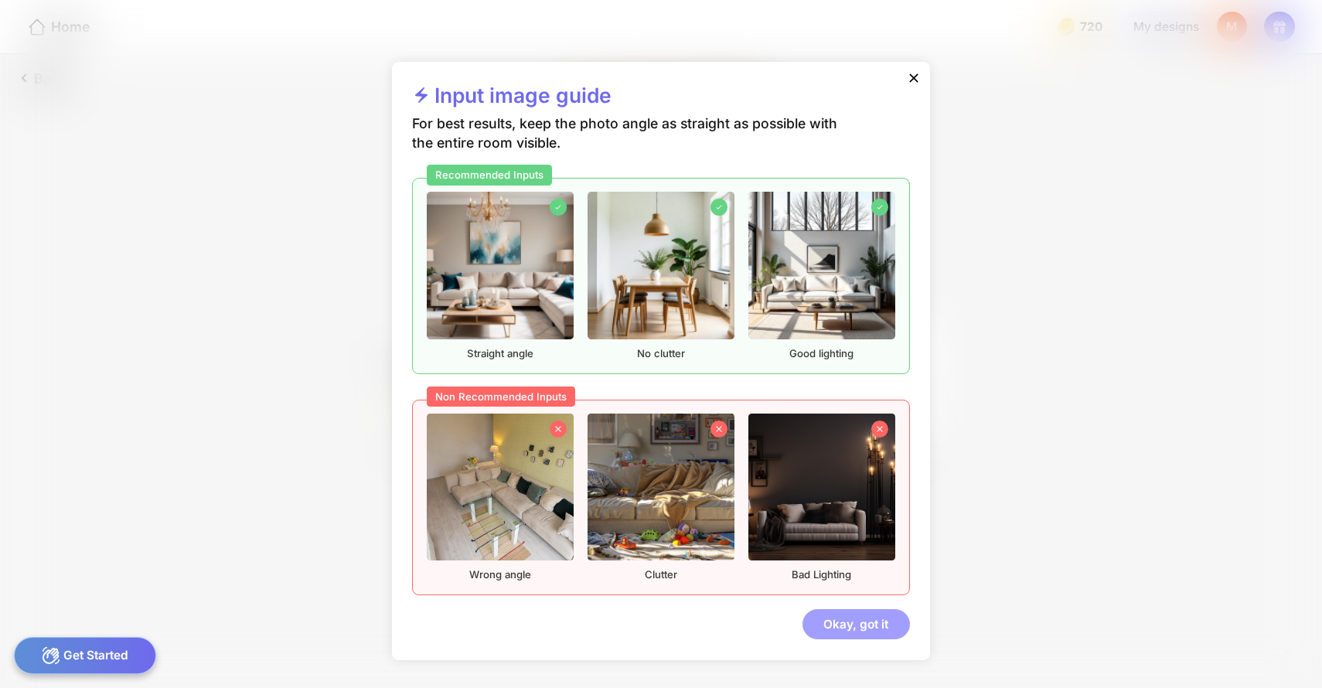
click at [833, 609] on div "Okay, got it" at bounding box center [856, 624] width 107 height 31
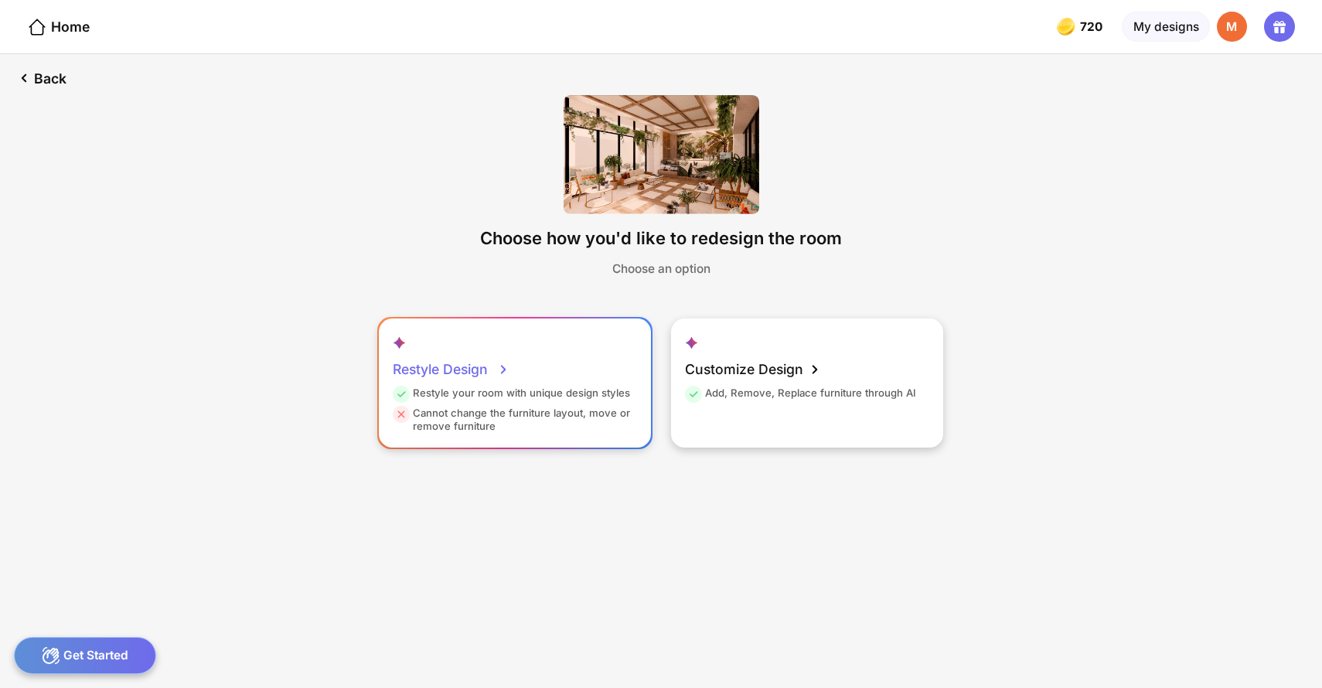
click at [513, 360] on icon at bounding box center [503, 369] width 19 height 19
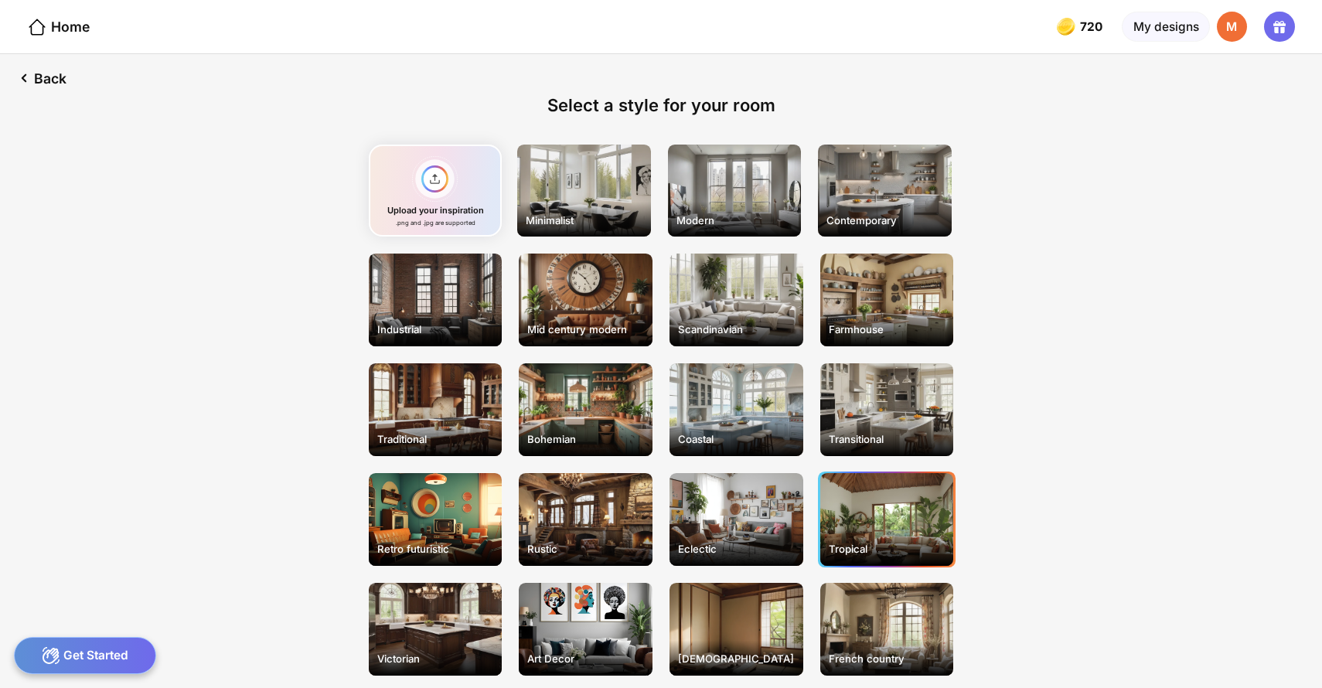
click at [865, 482] on div "Tropical" at bounding box center [887, 519] width 134 height 93
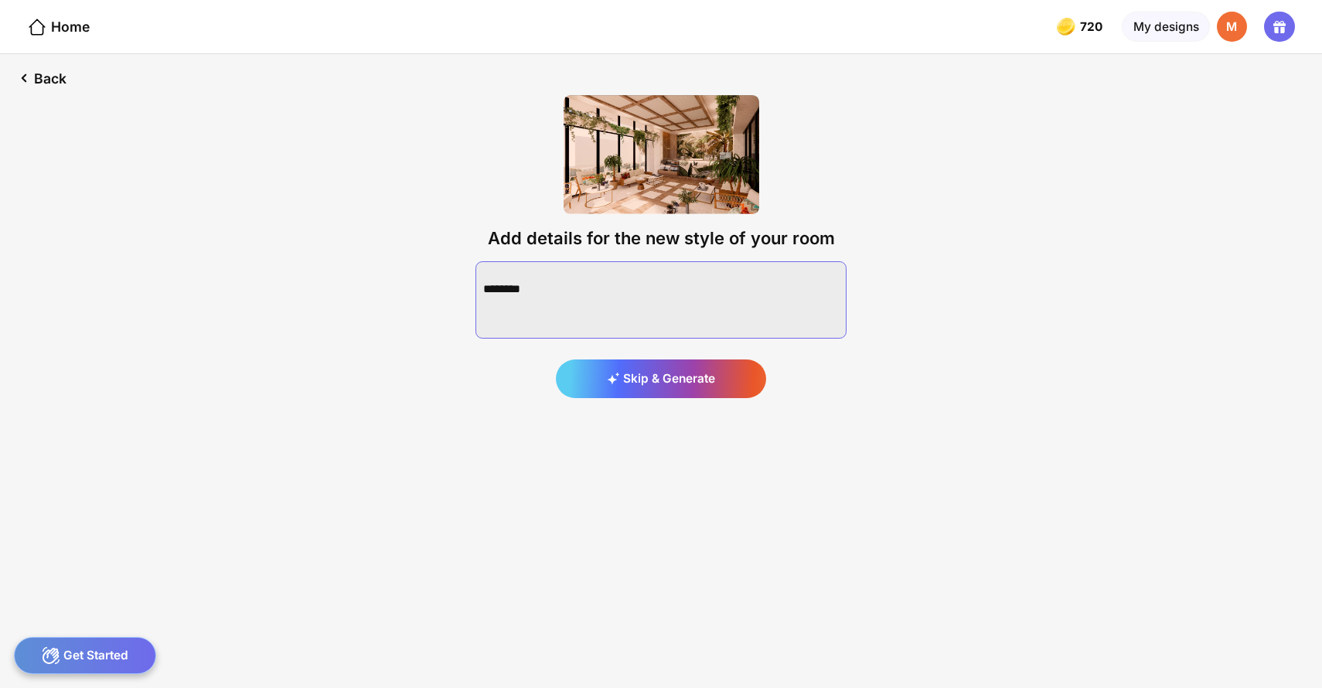
click at [499, 261] on textarea at bounding box center [660, 299] width 371 height 77
click at [651, 261] on textarea at bounding box center [660, 299] width 371 height 77
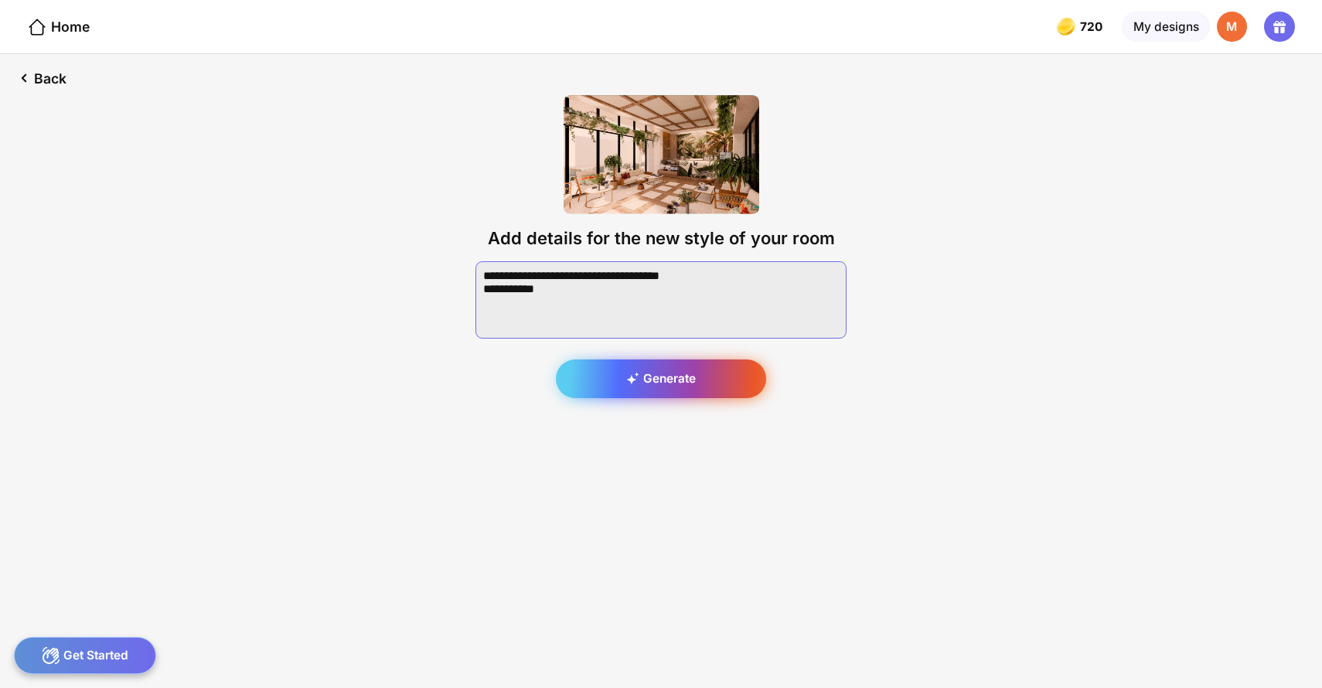
type textarea "**********"
click at [663, 360] on div "Generate" at bounding box center [661, 379] width 211 height 39
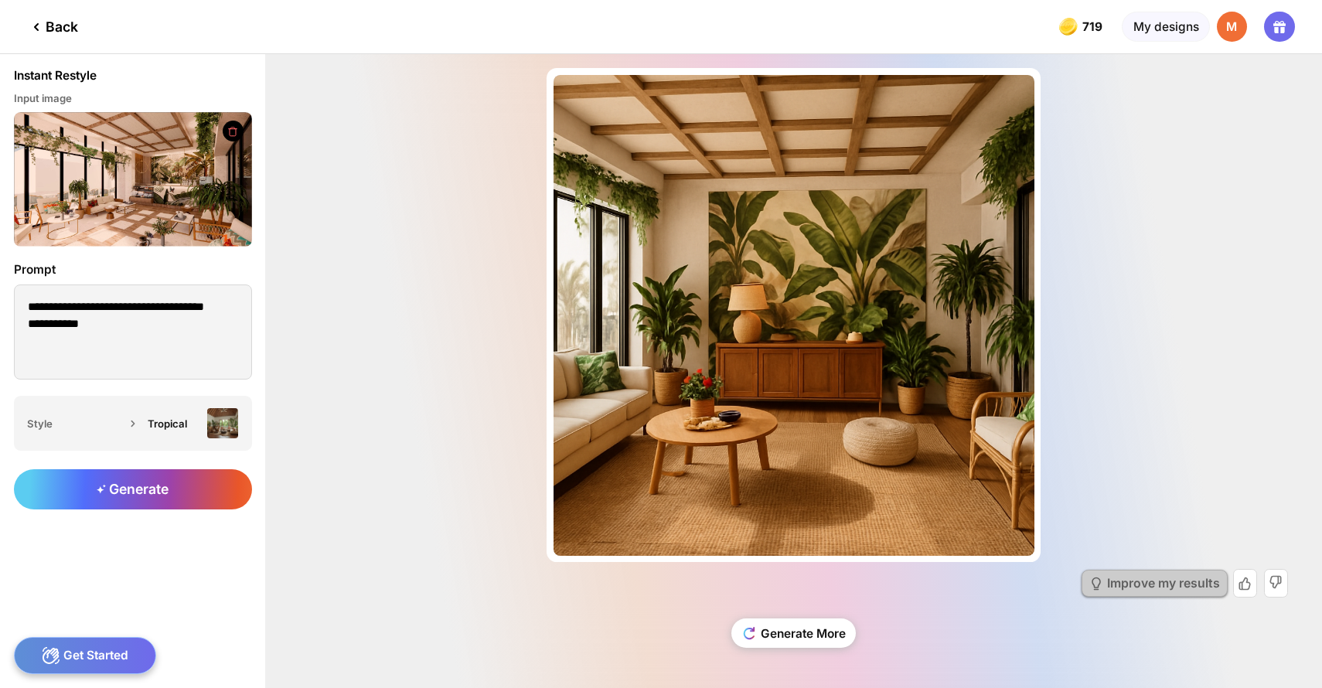
click at [1152, 585] on div "Improve my results" at bounding box center [1163, 584] width 113 height 12
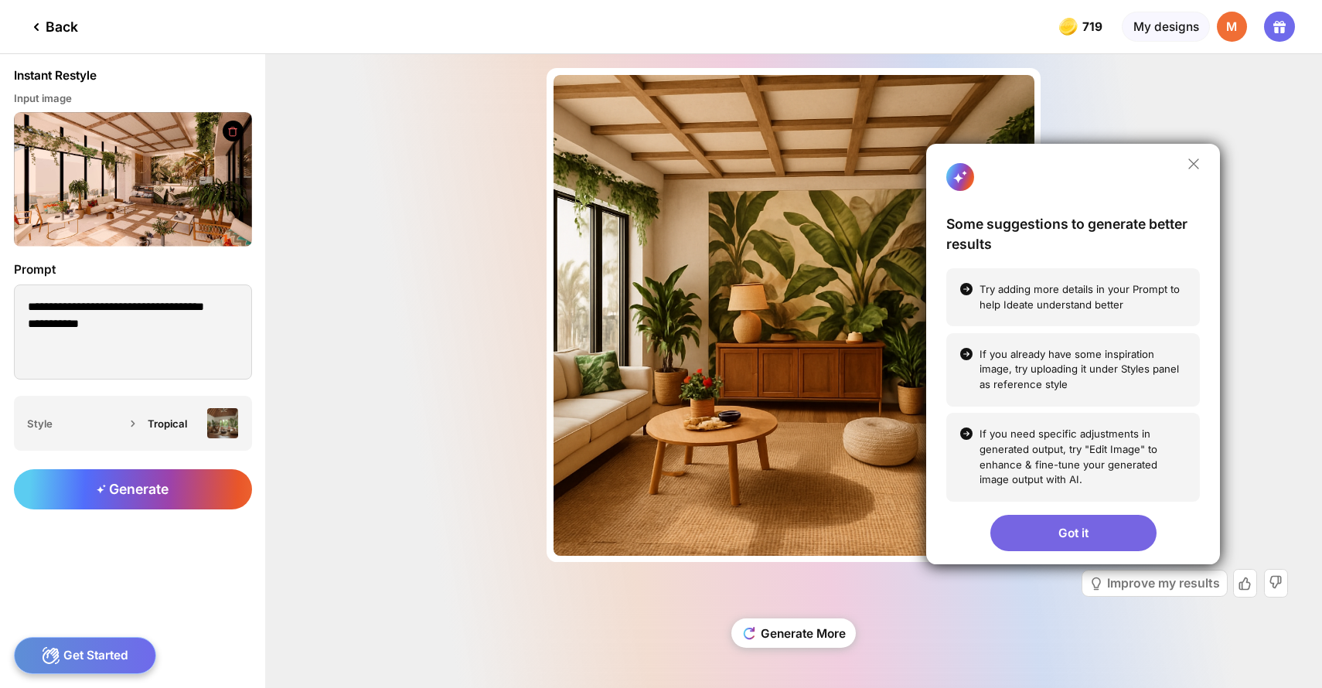
click at [1053, 533] on div "Got it" at bounding box center [1073, 533] width 166 height 36
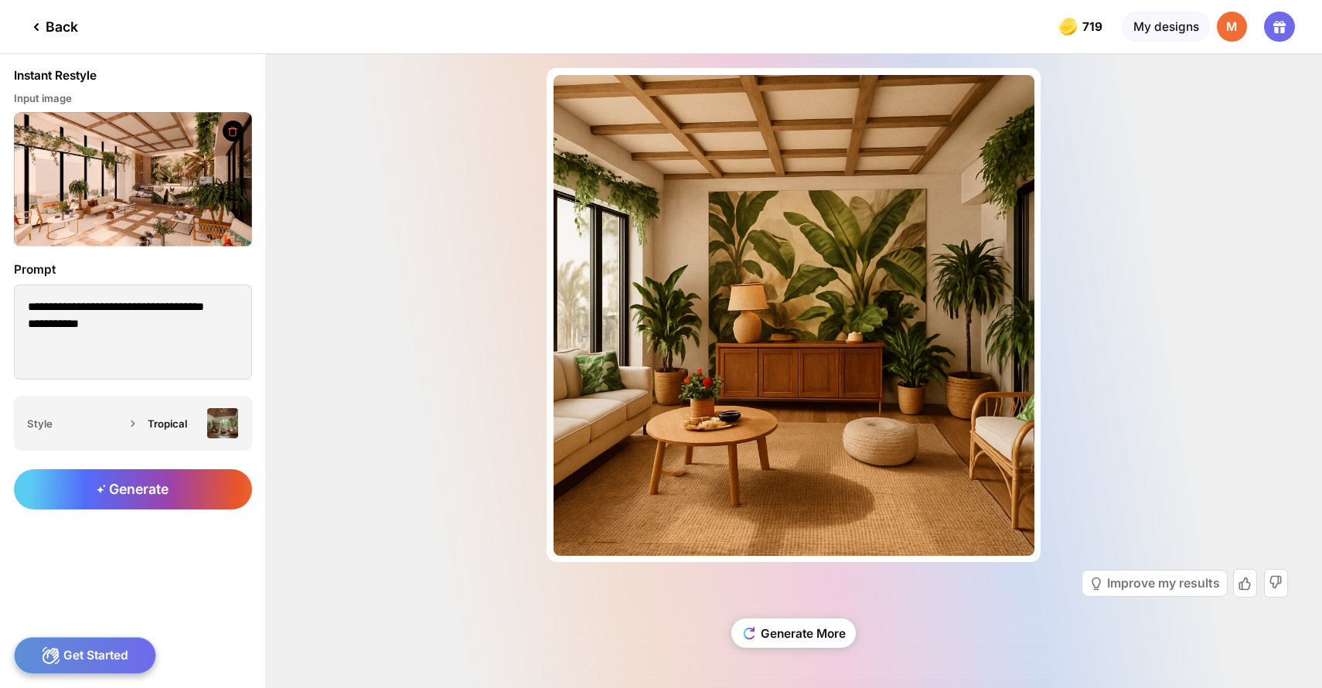
click at [95, 179] on img at bounding box center [133, 179] width 238 height 135
click at [130, 196] on img at bounding box center [133, 179] width 238 height 135
click at [129, 197] on img at bounding box center [133, 179] width 238 height 135
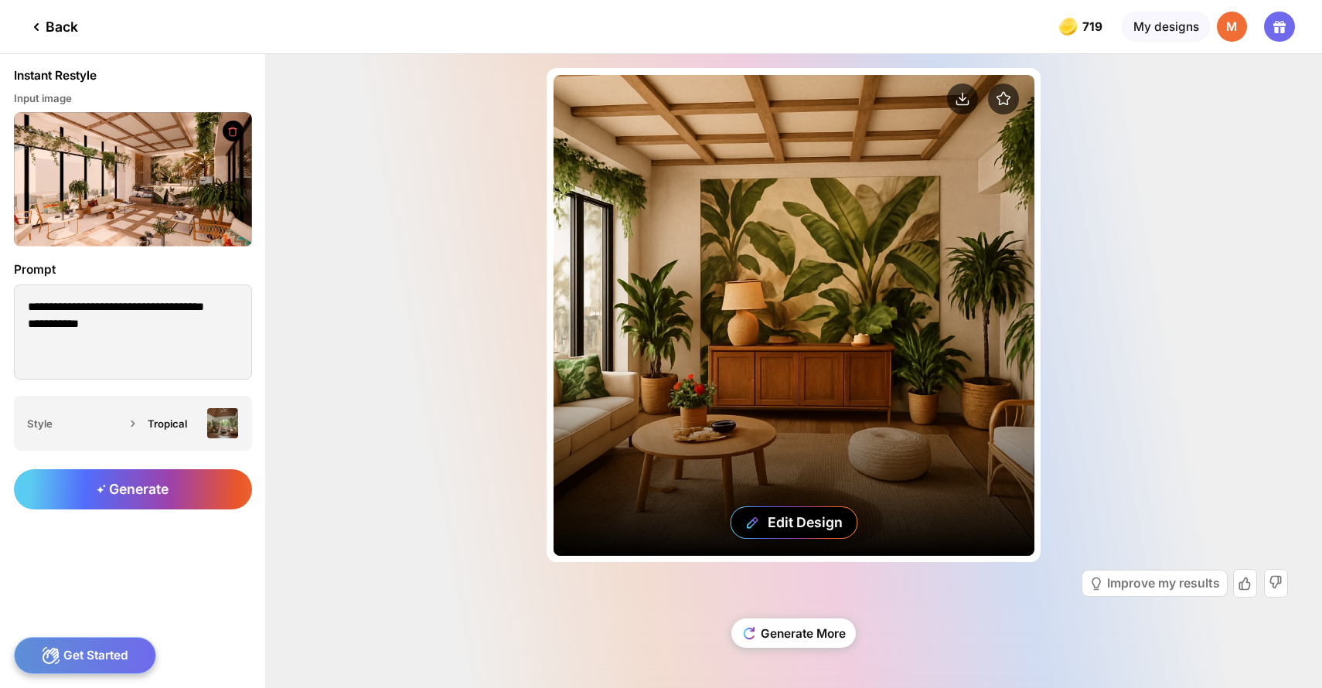
click at [791, 387] on div "Edit Design" at bounding box center [794, 315] width 481 height 481
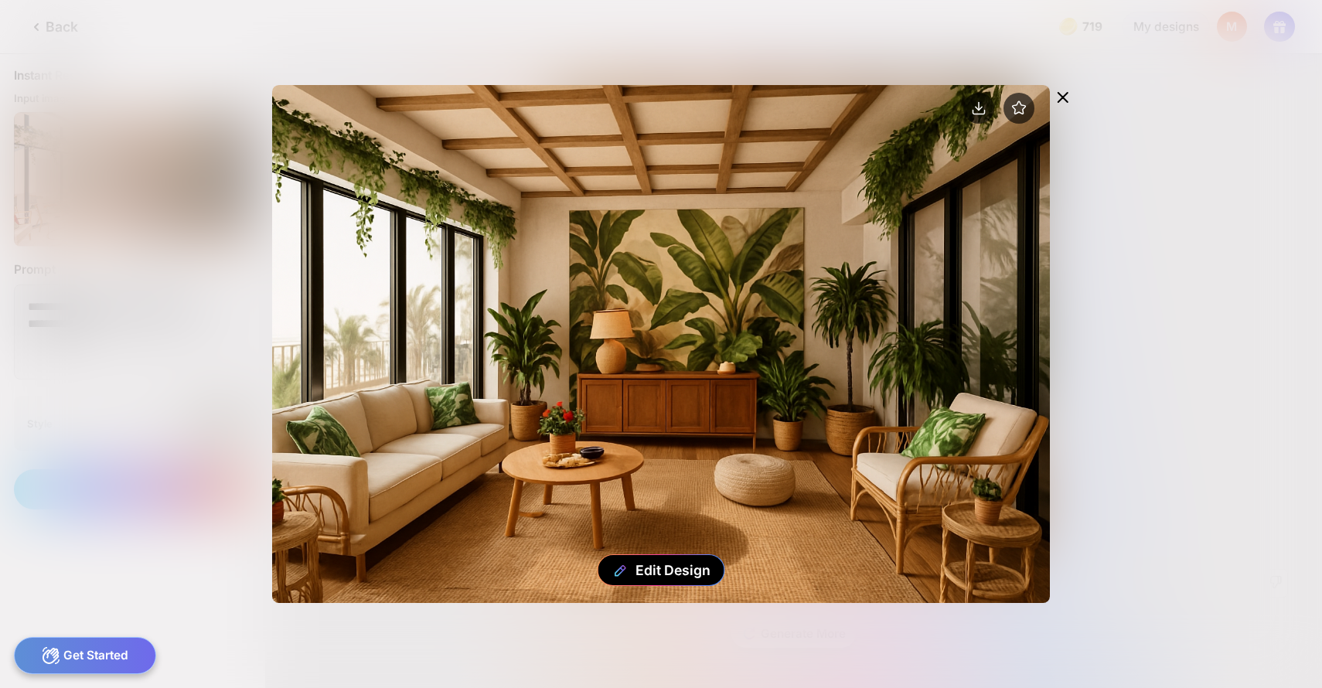
click at [1065, 96] on icon at bounding box center [1062, 97] width 19 height 19
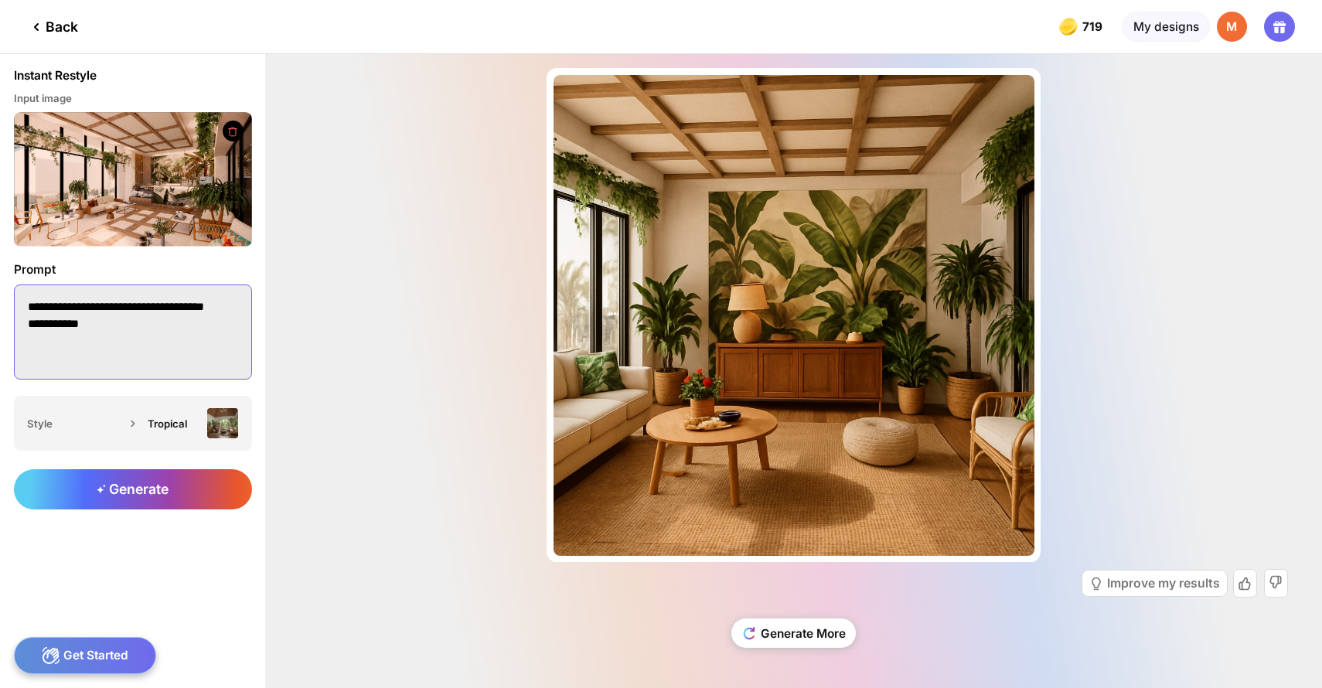
click at [113, 333] on textarea "**********" at bounding box center [133, 332] width 238 height 95
click at [63, 324] on textarea "**********" at bounding box center [133, 332] width 238 height 95
drag, startPoint x: 171, startPoint y: 307, endPoint x: 224, endPoint y: 308, distance: 53.4
click at [224, 308] on textarea "**********" at bounding box center [133, 332] width 238 height 95
click at [223, 308] on textarea "**********" at bounding box center [133, 332] width 238 height 95
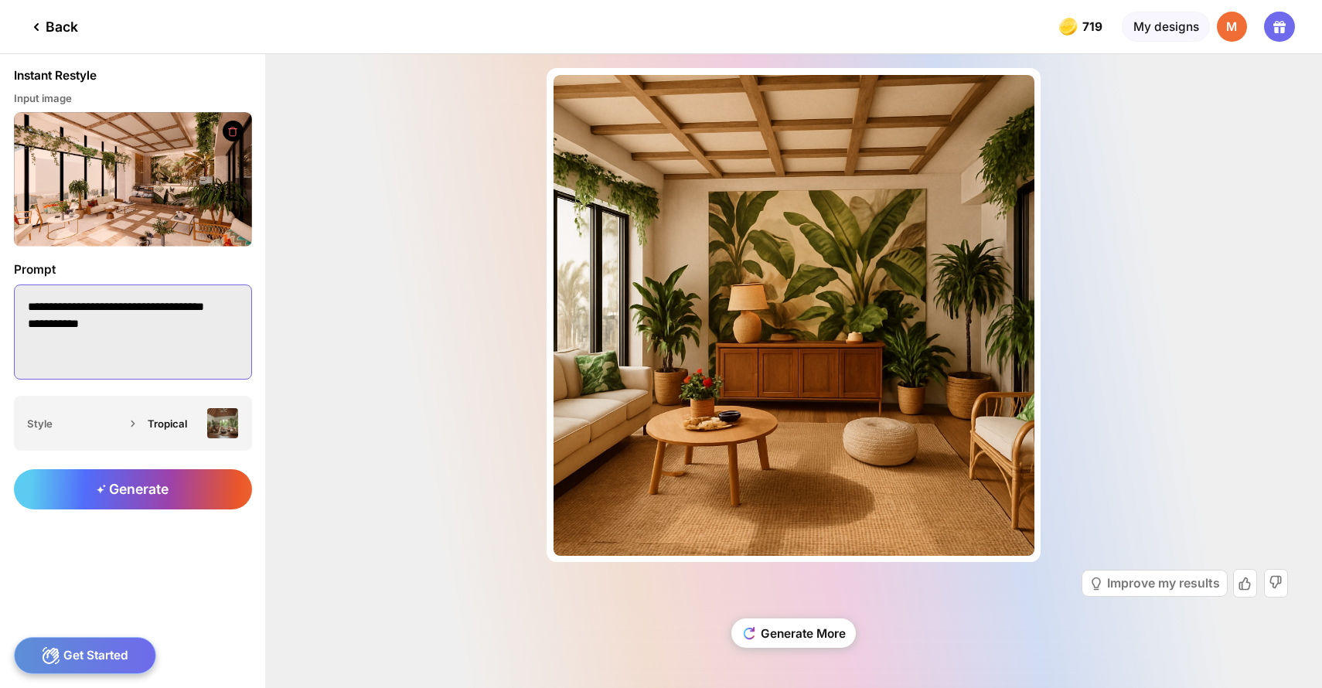
drag, startPoint x: 202, startPoint y: 307, endPoint x: 188, endPoint y: 304, distance: 14.3
click at [188, 304] on textarea "**********" at bounding box center [133, 332] width 238 height 95
click at [28, 338] on textarea "**********" at bounding box center [133, 332] width 238 height 95
type textarea "**********"
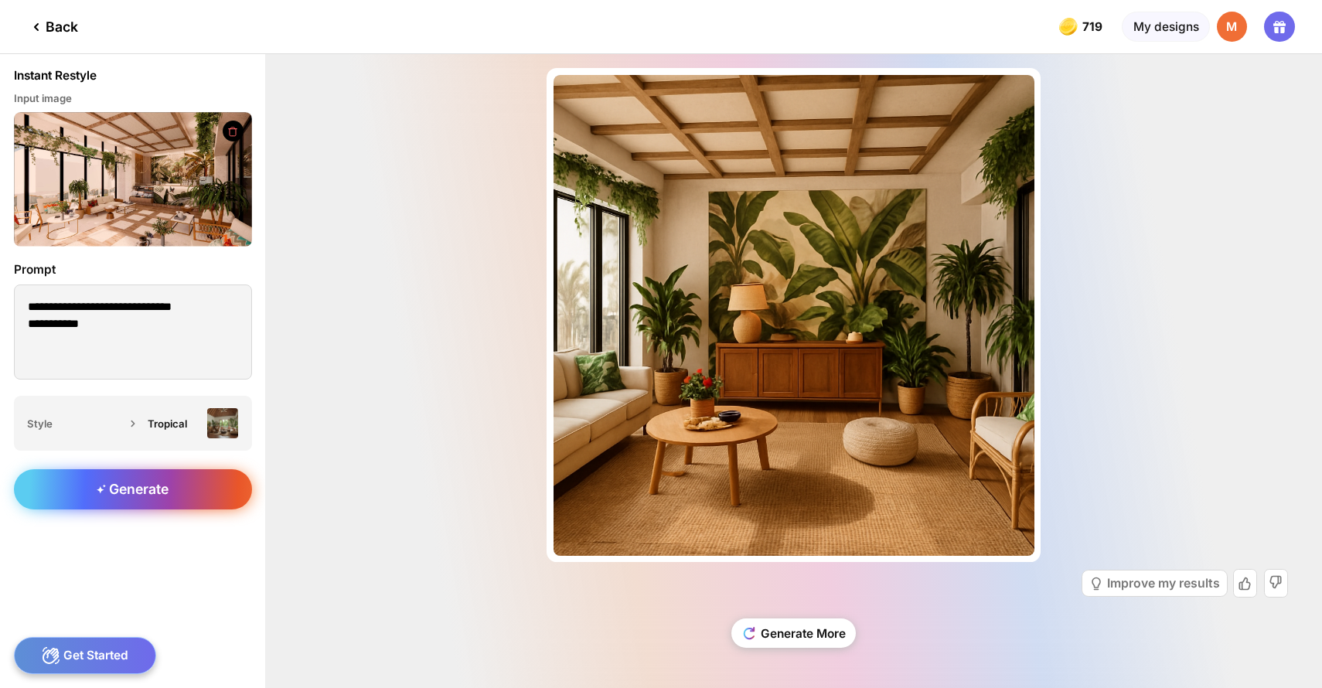
click at [136, 499] on div "Generate" at bounding box center [133, 489] width 238 height 40
